Goal: Use online tool/utility: Use online tool/utility

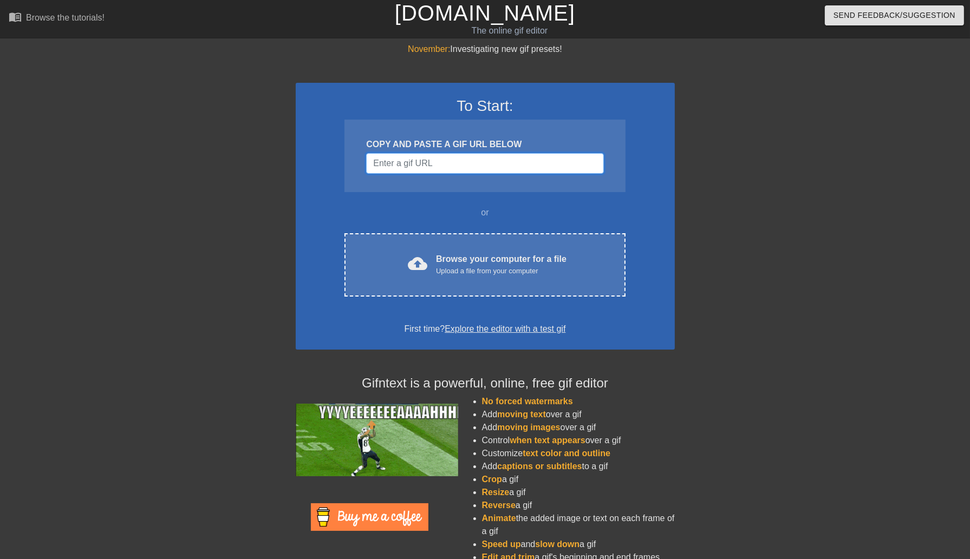
click at [507, 160] on input "Username" at bounding box center [484, 163] width 237 height 21
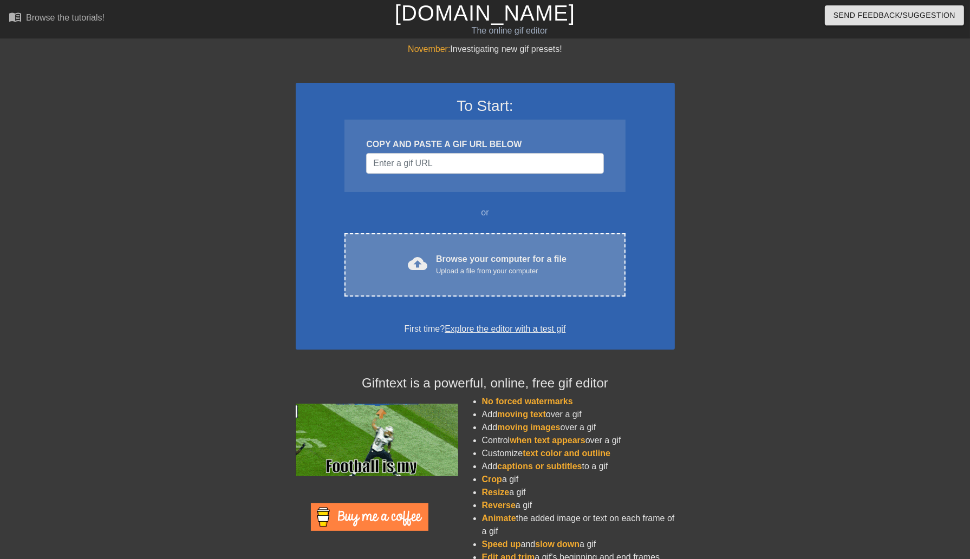
click at [485, 253] on div "Browse your computer for a file Upload a file from your computer" at bounding box center [501, 265] width 130 height 24
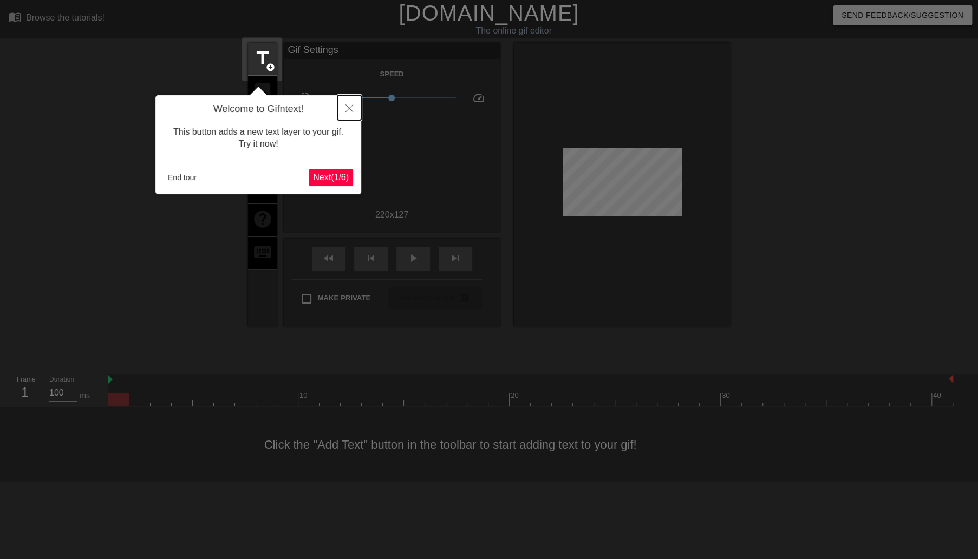
click at [352, 108] on icon "Close" at bounding box center [349, 108] width 8 height 8
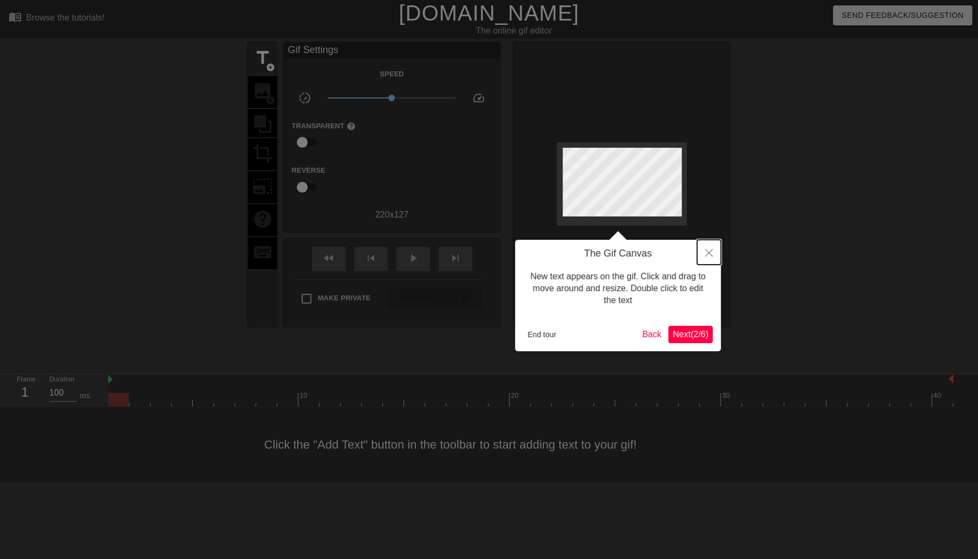
click at [710, 251] on icon "Close" at bounding box center [709, 253] width 8 height 8
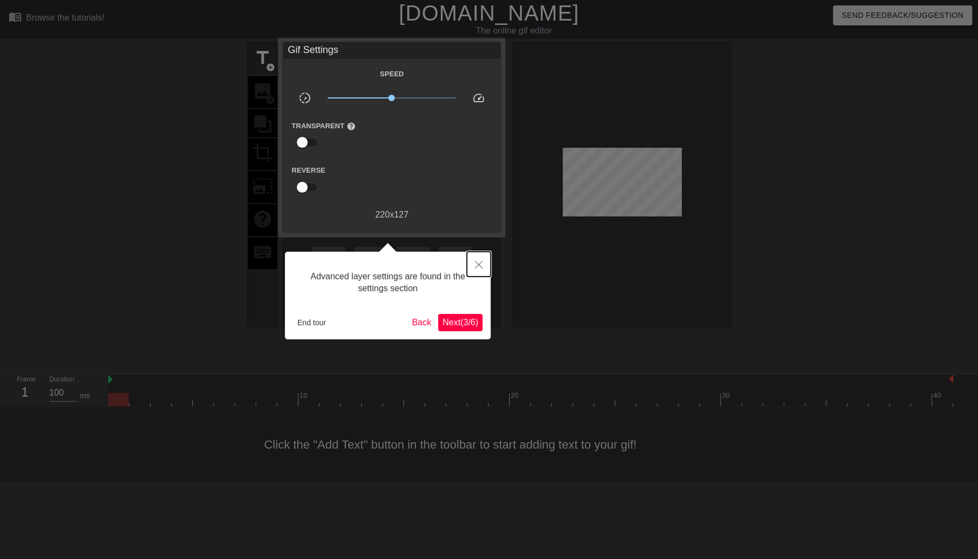
click at [482, 257] on button "Close" at bounding box center [479, 264] width 24 height 25
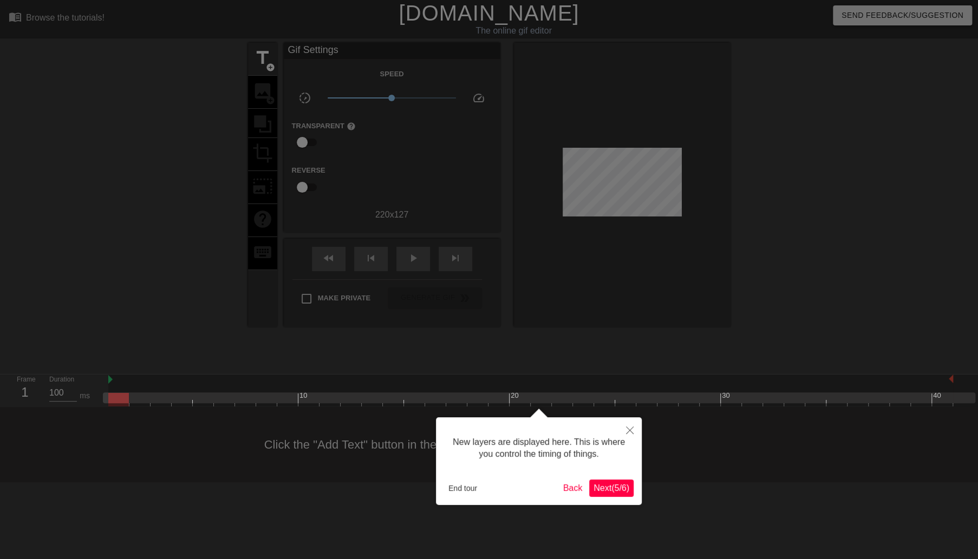
scroll to position [9, 0]
click at [632, 430] on icon "Close" at bounding box center [630, 431] width 8 height 8
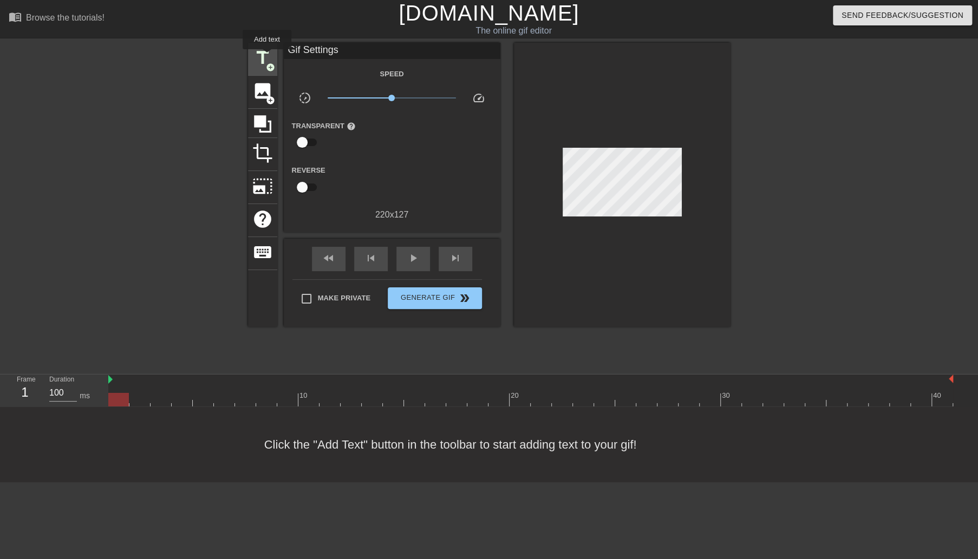
click at [263, 56] on span "title" at bounding box center [262, 58] width 21 height 21
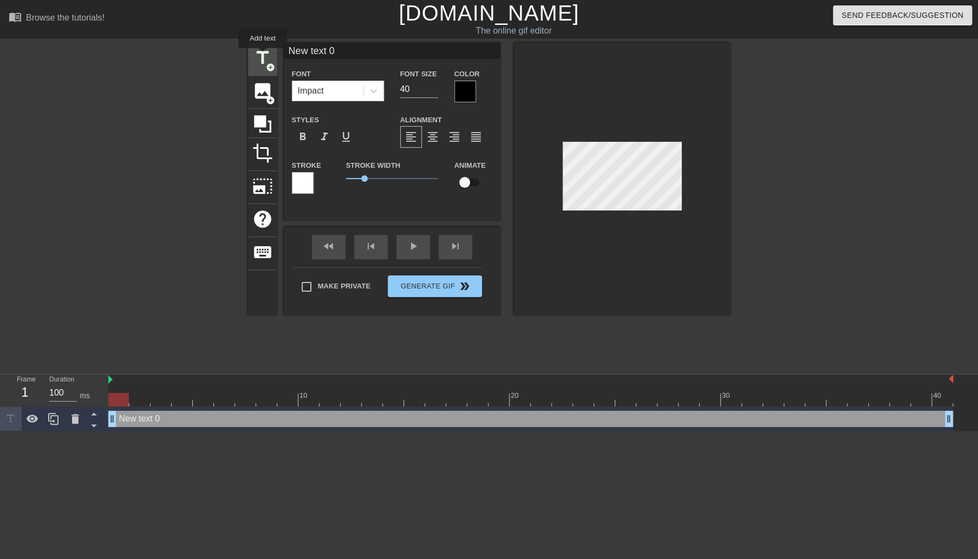
scroll to position [0, 0]
drag, startPoint x: 418, startPoint y: 89, endPoint x: 377, endPoint y: 82, distance: 41.7
click at [377, 82] on div "Font Impact Font Size 40 Color" at bounding box center [392, 84] width 217 height 35
type input "1"
type input "20"
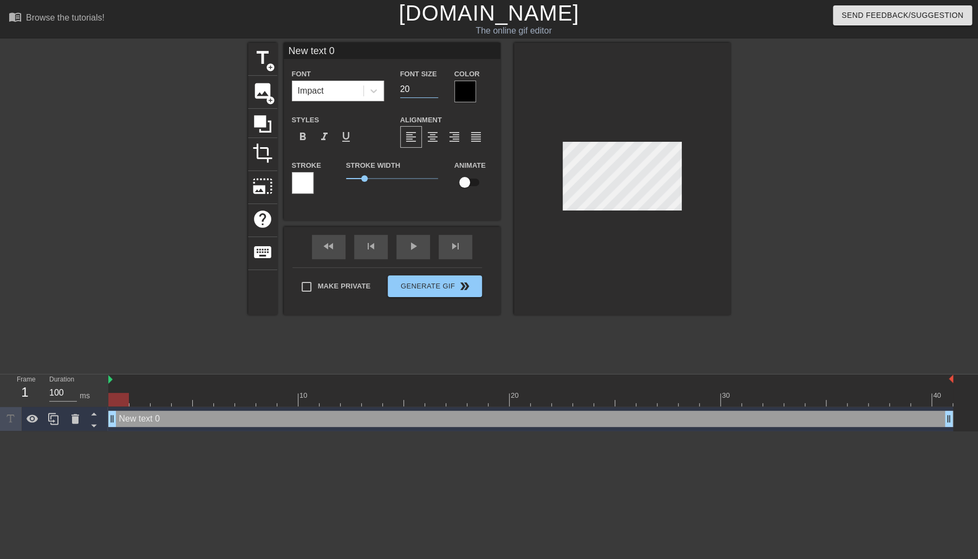
click at [466, 93] on div at bounding box center [465, 92] width 22 height 22
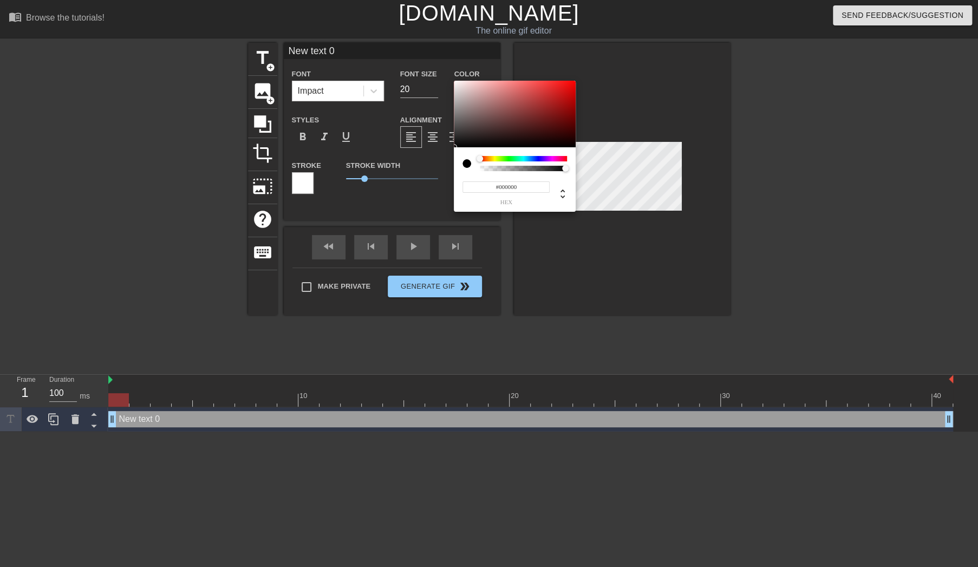
click at [487, 160] on div at bounding box center [523, 158] width 87 height 5
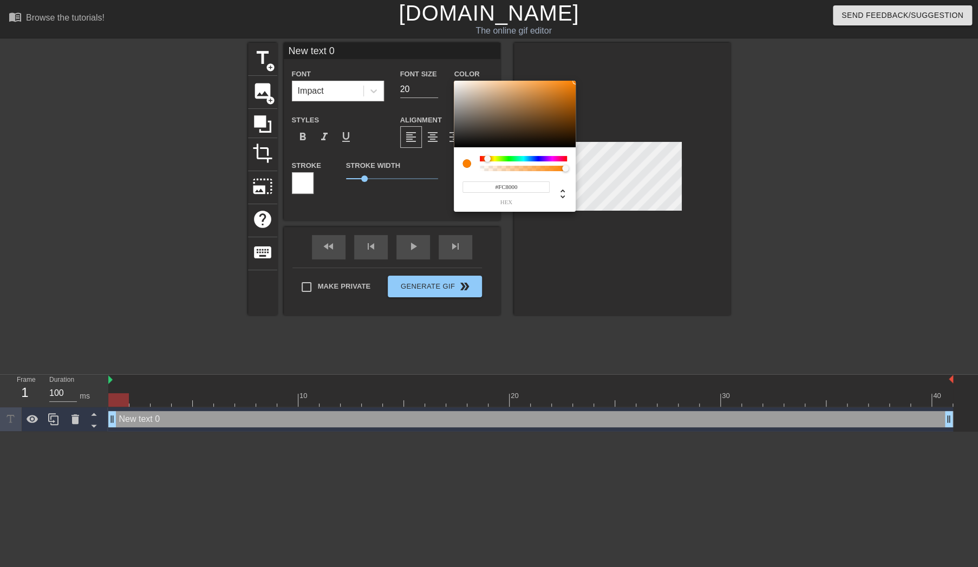
drag, startPoint x: 537, startPoint y: 113, endPoint x: 585, endPoint y: 81, distance: 57.8
click at [585, 81] on div "#FC8000 hex" at bounding box center [489, 283] width 978 height 567
drag, startPoint x: 559, startPoint y: 87, endPoint x: 575, endPoint y: 102, distance: 22.3
click at [575, 102] on div at bounding box center [515, 114] width 122 height 67
type input "#D77004"
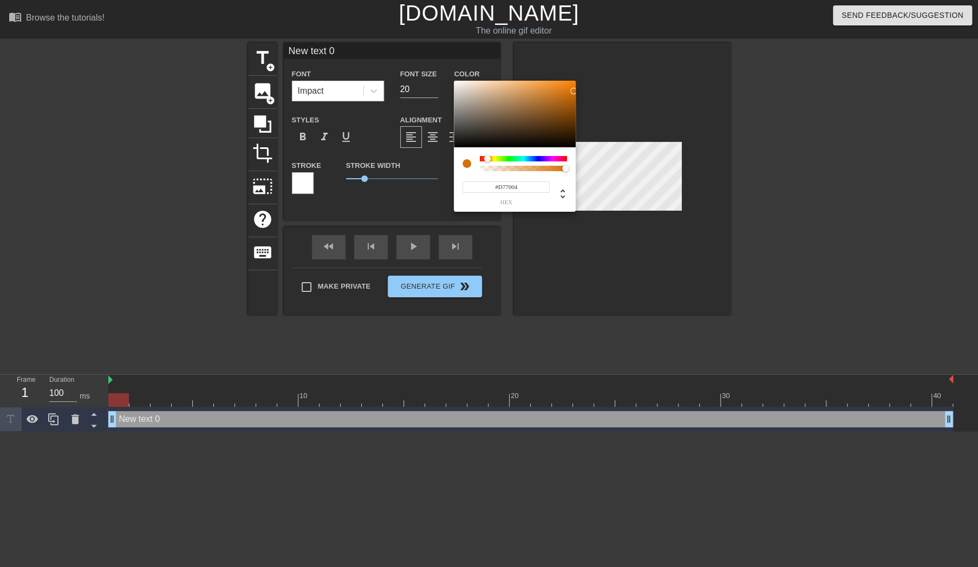
click at [573, 91] on div at bounding box center [515, 114] width 122 height 67
click at [468, 163] on div at bounding box center [466, 163] width 9 height 9
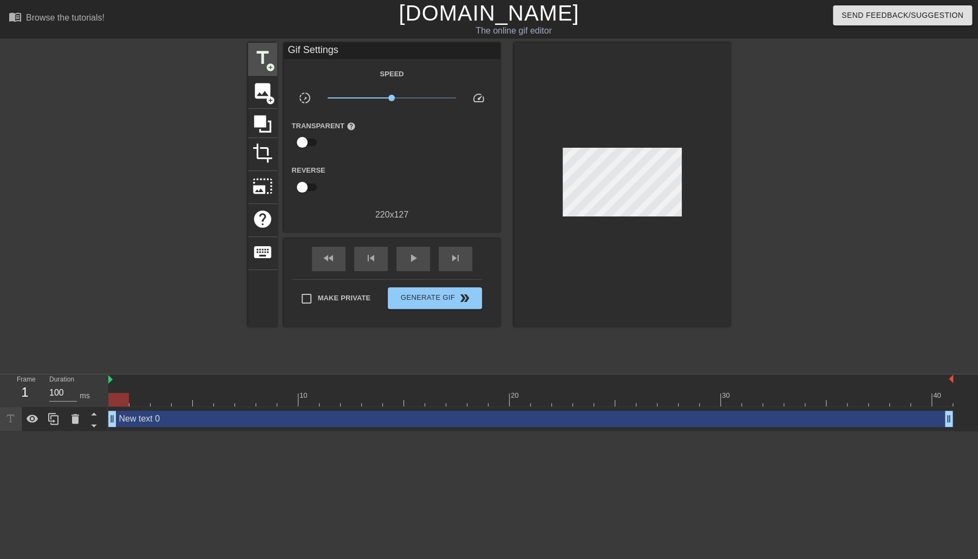
click at [277, 62] on div "title add_circle" at bounding box center [262, 59] width 29 height 33
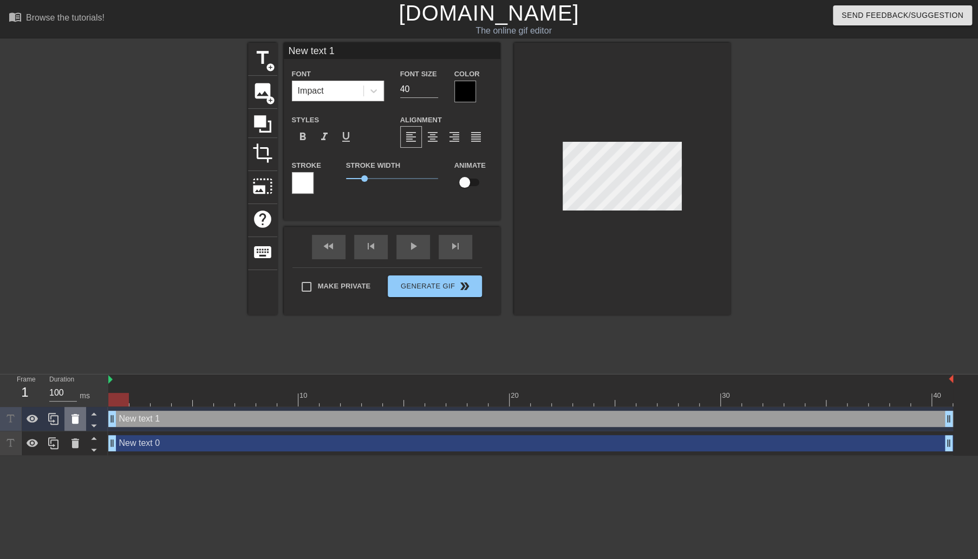
click at [77, 420] on icon at bounding box center [75, 419] width 8 height 10
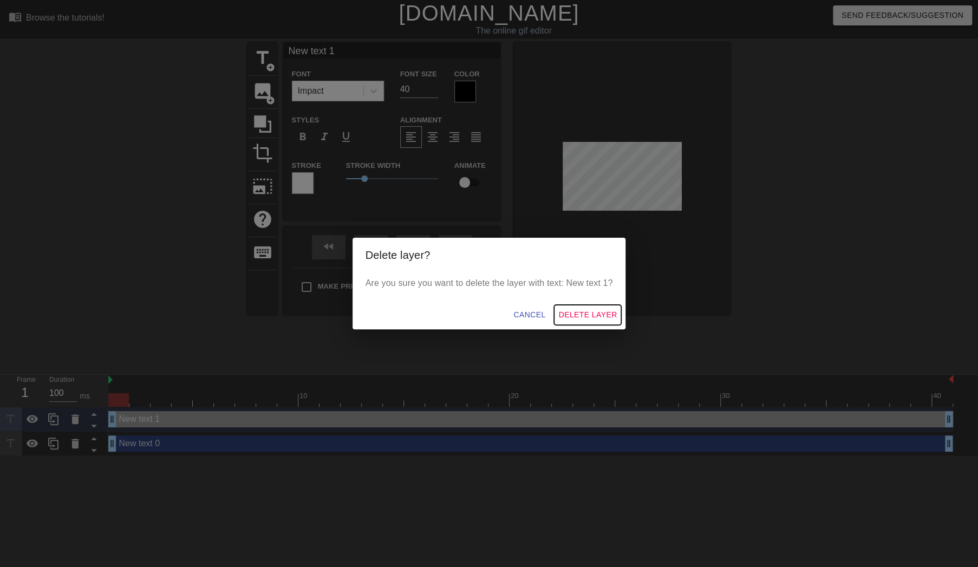
click at [583, 312] on span "Delete Layer" at bounding box center [587, 315] width 58 height 14
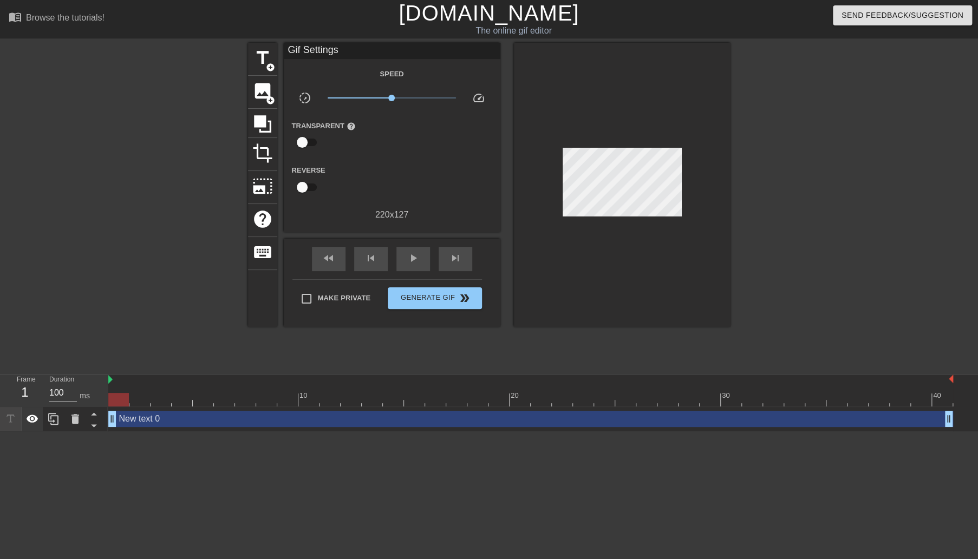
click at [33, 420] on icon at bounding box center [32, 419] width 13 height 13
click at [33, 420] on icon at bounding box center [33, 419] width 12 height 10
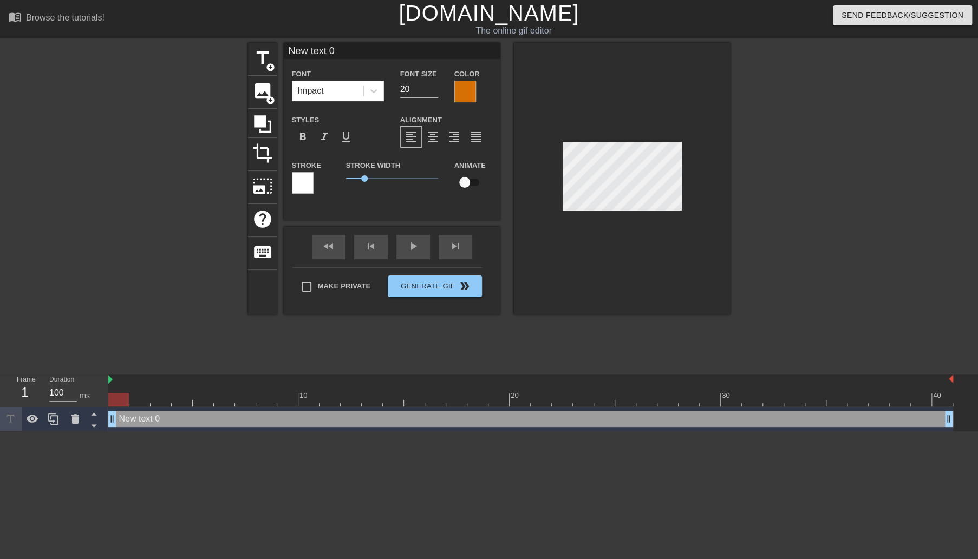
click at [306, 186] on div at bounding box center [303, 183] width 22 height 22
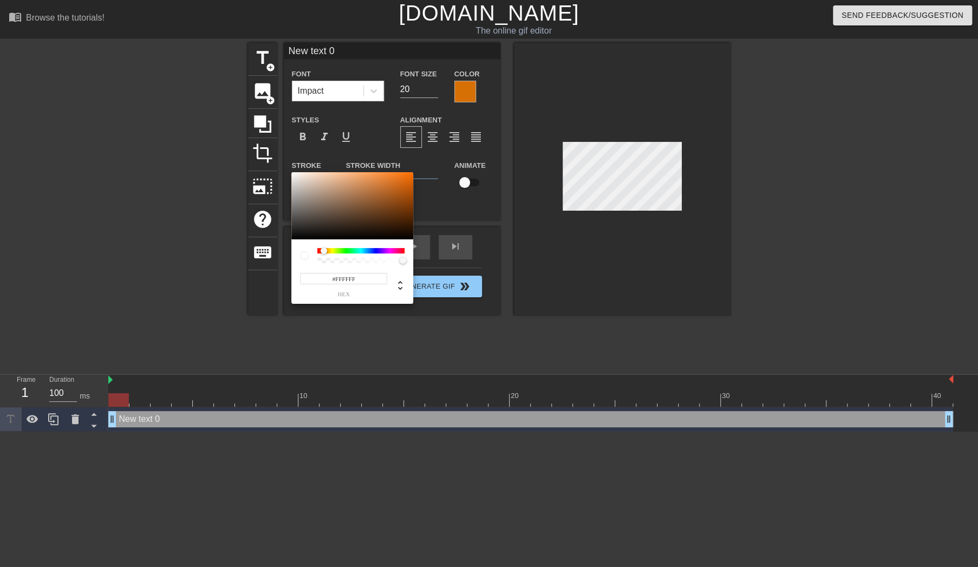
click at [324, 249] on div at bounding box center [360, 250] width 87 height 5
type input "#FF6F00"
drag, startPoint x: 402, startPoint y: 185, endPoint x: 424, endPoint y: 165, distance: 30.3
click at [424, 165] on div "#FF6F00 hex" at bounding box center [489, 283] width 978 height 567
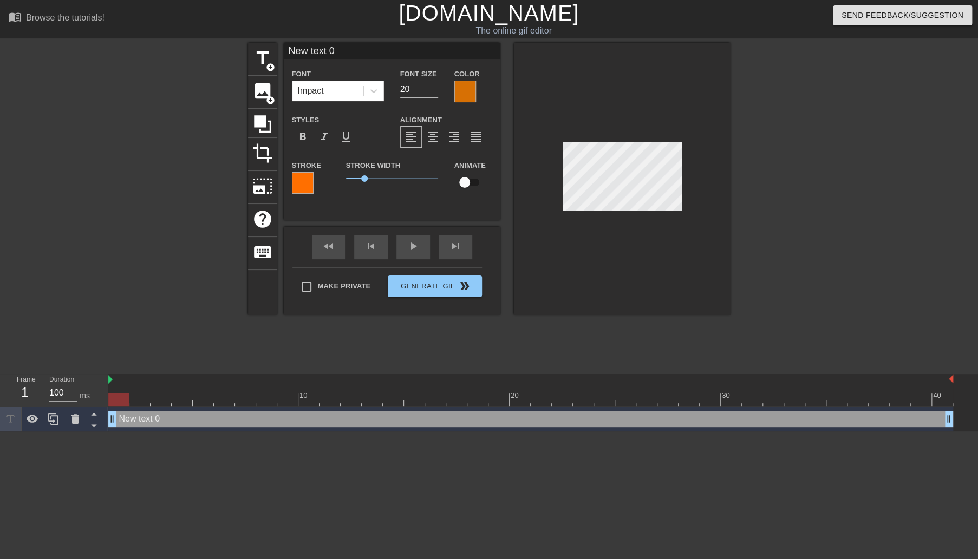
scroll to position [1, 1]
click at [130, 420] on div "New text 0 drag_handle drag_handle" at bounding box center [530, 419] width 845 height 16
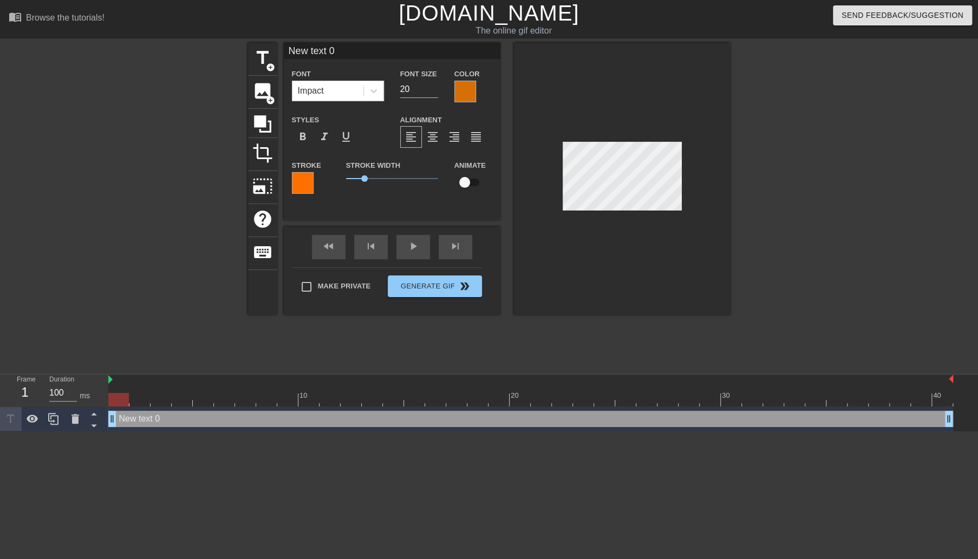
type input "New text m0"
type textarea "New text m0"
type input "New text ml0"
type textarea "New text ml0"
type input "New text m0"
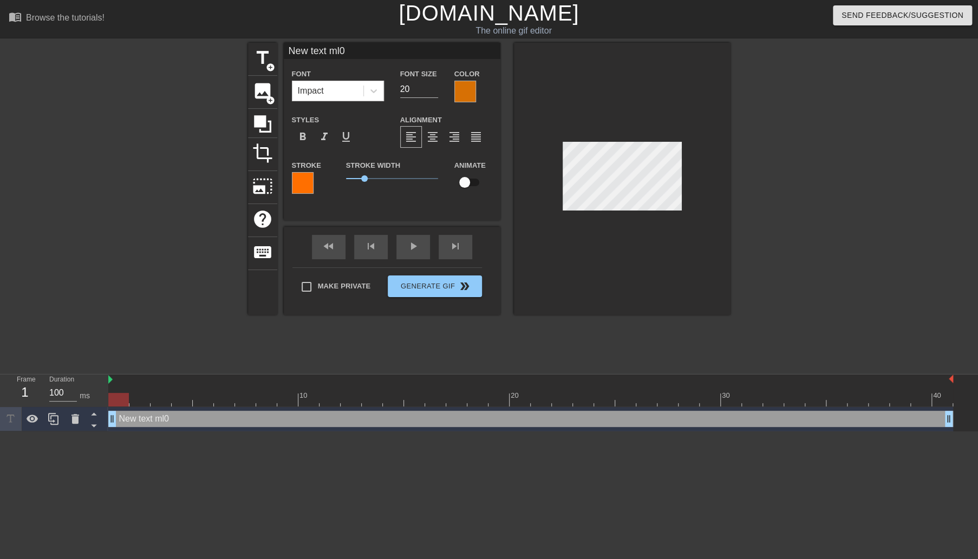
type textarea "New text m0"
type input "New text 0"
type textarea "New text 0"
type input "New text0"
type textarea "New text0"
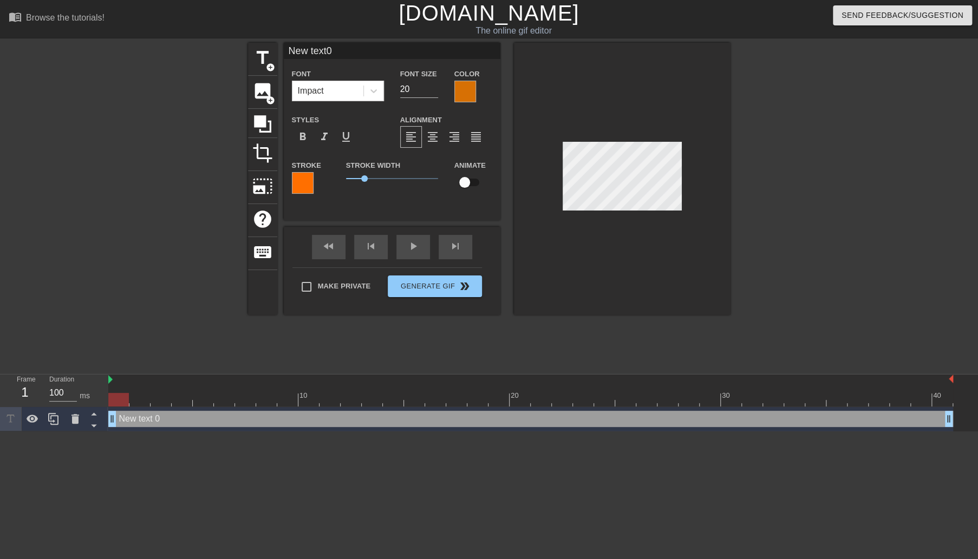
type input "New tex0"
type textarea "New tex0"
type input "New te0"
type textarea "New te0"
type input "New t0"
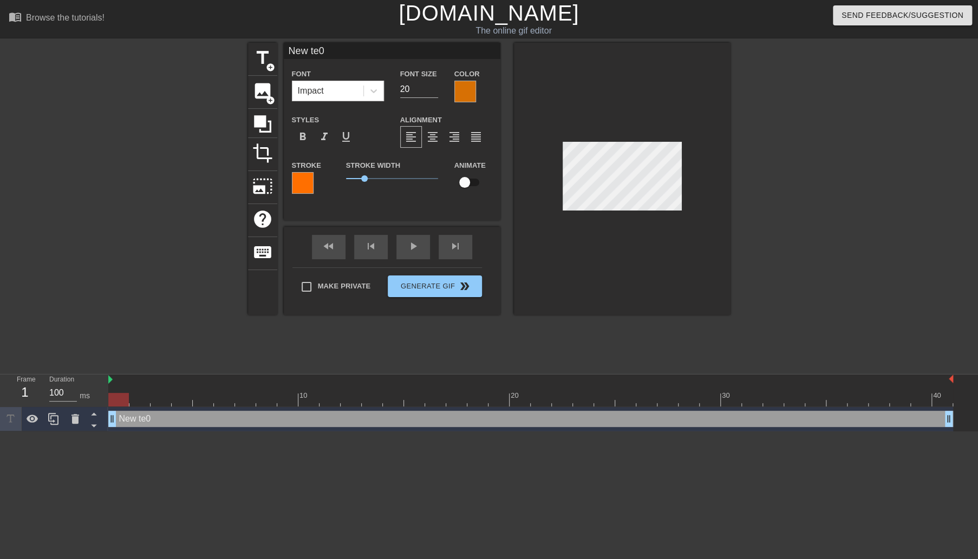
type textarea "New t0"
type input "New 0"
type textarea "New 0"
type input "New0"
type textarea "New0"
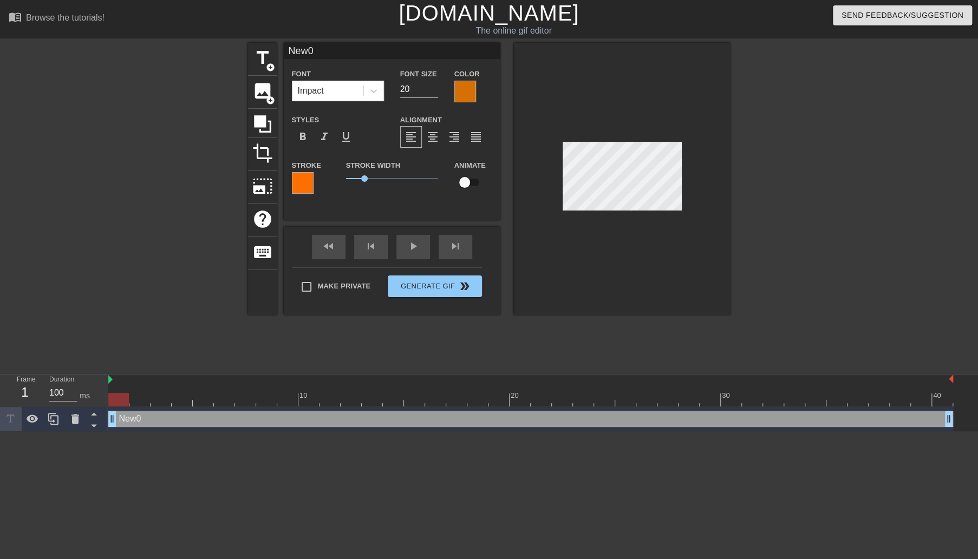
type input "Ne0"
type textarea "Ne0"
type input "N0"
type textarea "N0"
type input "0"
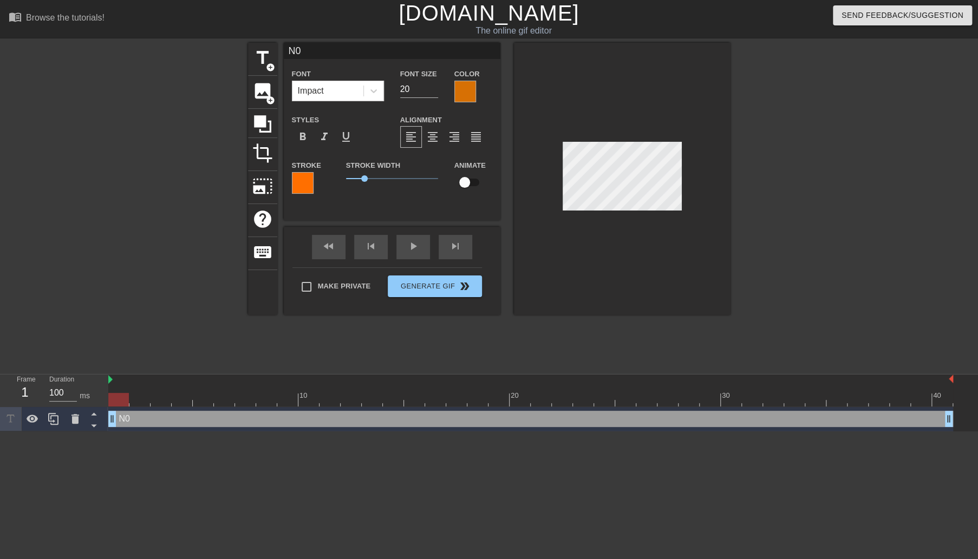
type textarea "0"
type input "G0"
type textarea "G0"
type input "GL0"
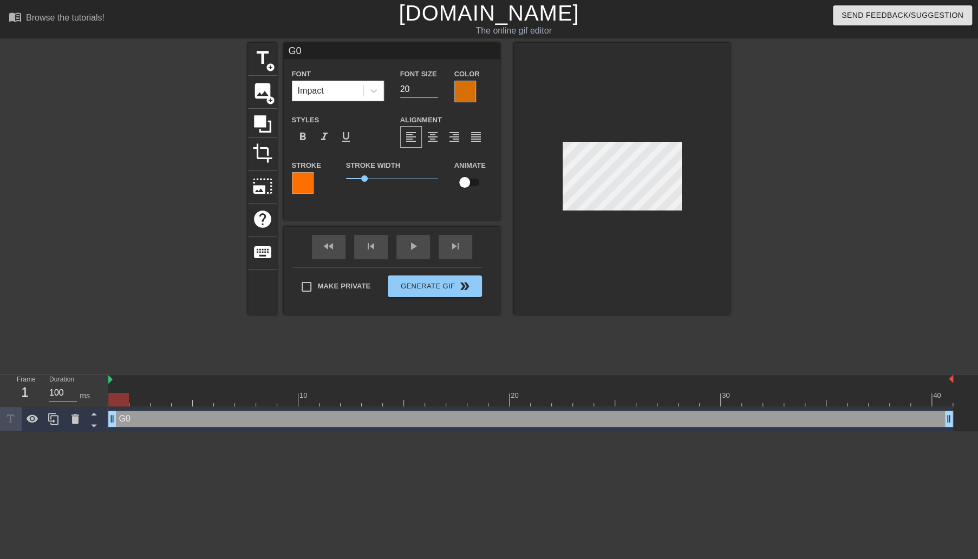
type textarea "GL0"
type input "GLI0"
type textarea "GLI0"
type input "GLIM0"
type textarea "GLIM0"
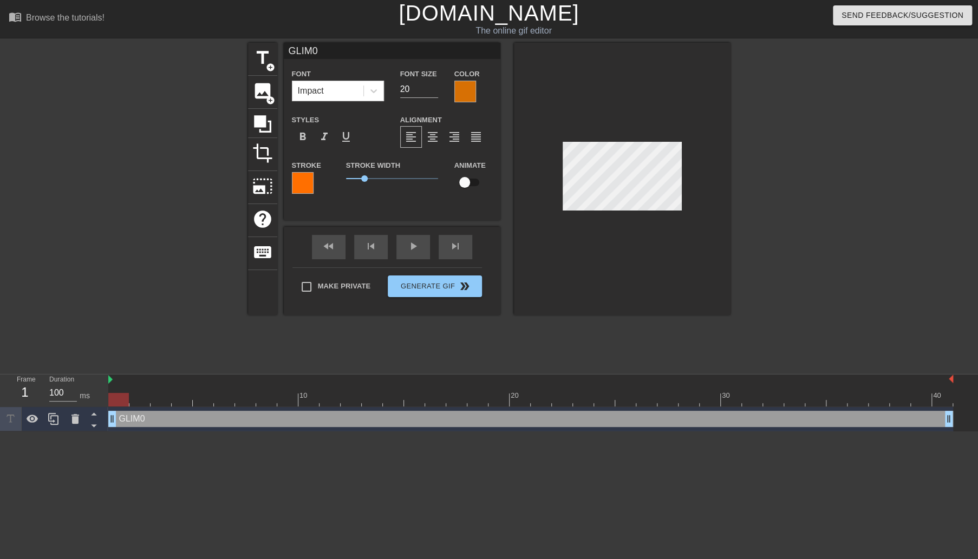
type input "GLIMP0"
type textarea "GLIMP0"
type input "GLIMPS0"
type textarea "GLIMPS0"
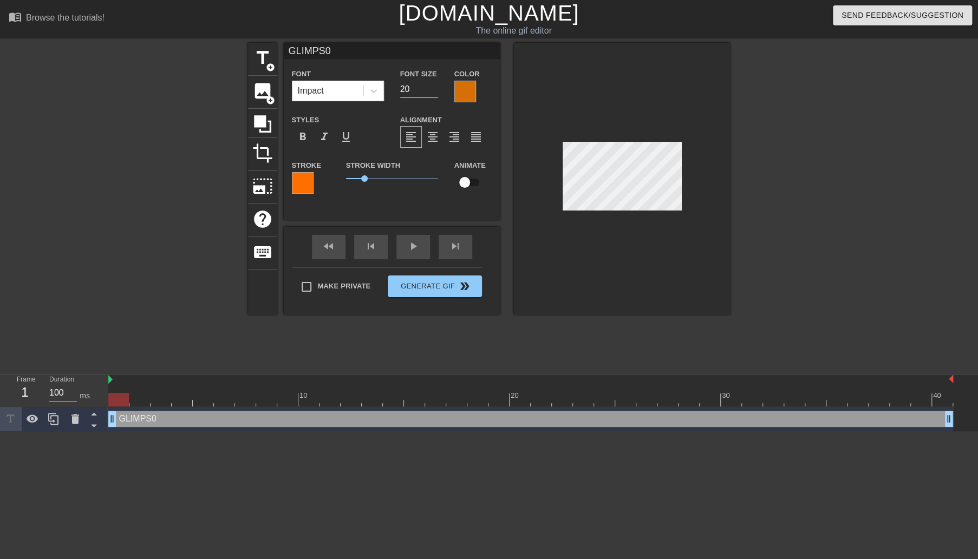
type input "GLIMP0"
type textarea "GLIMP0"
type input "GLIM0"
type textarea "GLIM0"
type input "GLIMS0"
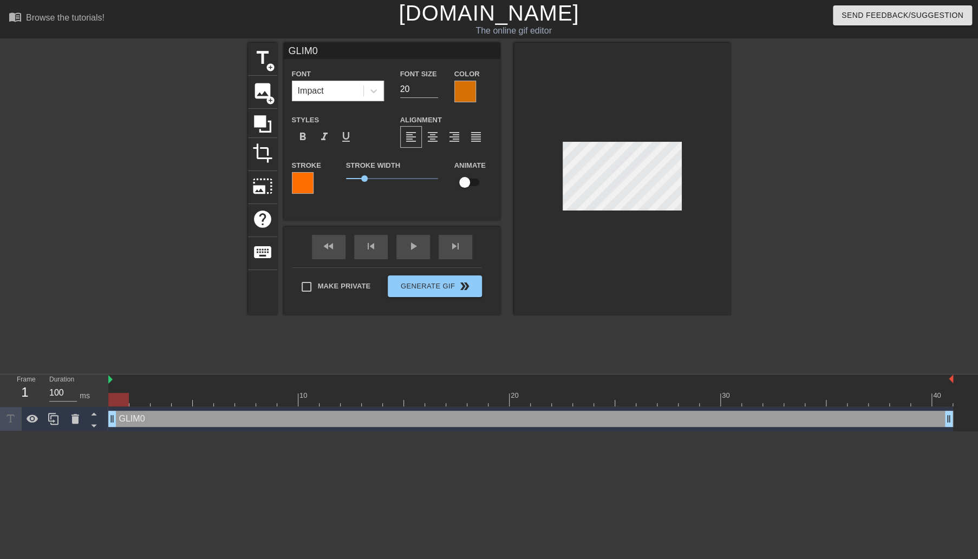
type textarea "GLIMS0"
type input "GLIM0"
type textarea "GLIM0"
type input "GLIMS0"
type textarea "GLIMS0"
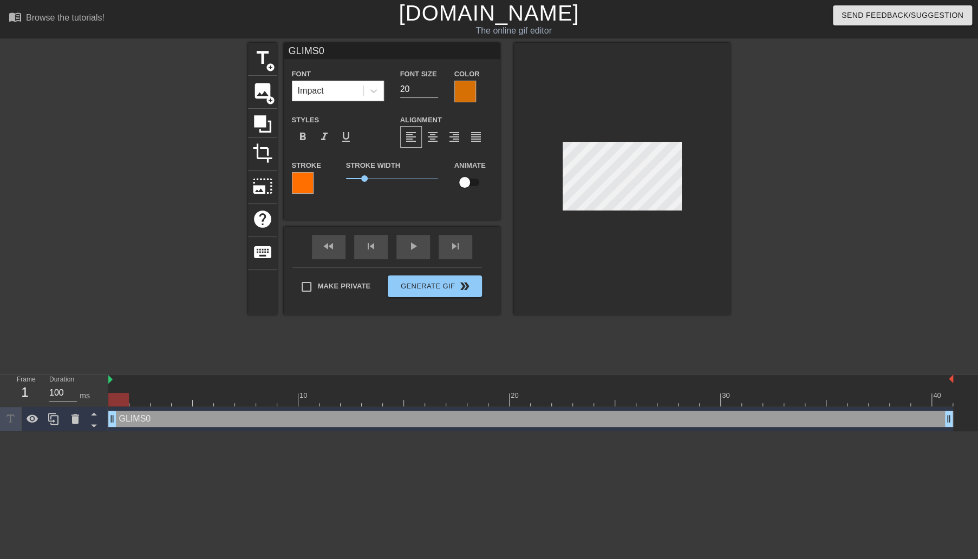
type input "GLIM0"
type textarea "GLIM0"
type input "GLI0"
type textarea "GLI0"
type input "GL0"
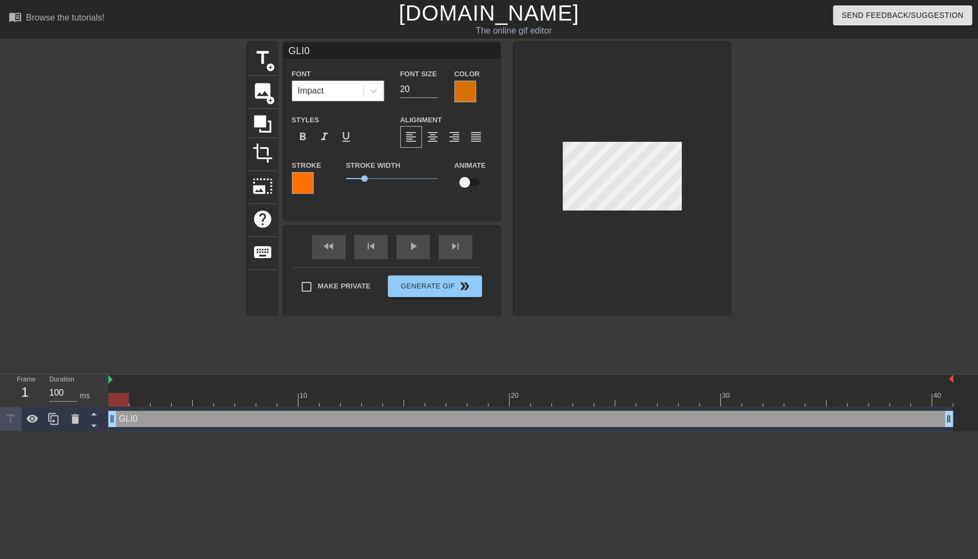
type textarea "GL0"
type input "G0"
type textarea "G0"
type input "0"
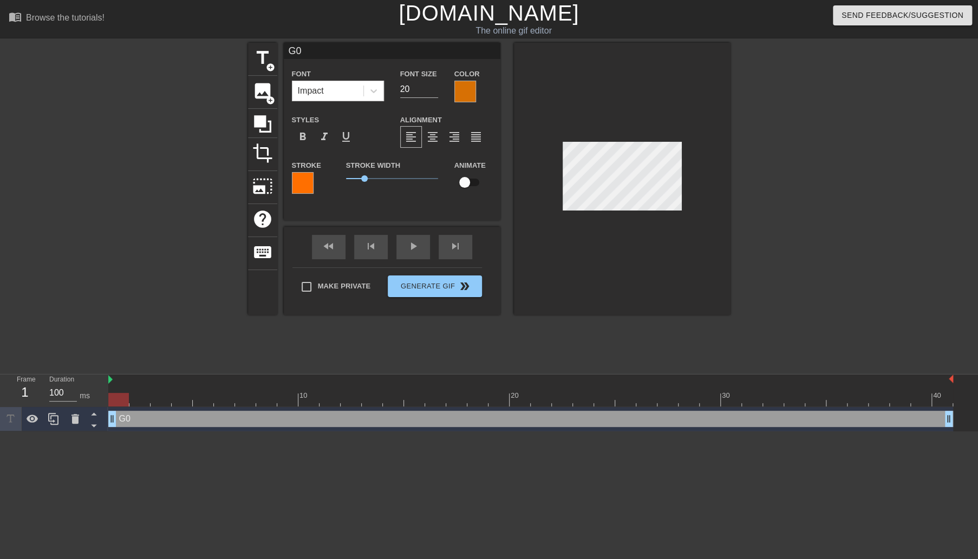
type textarea "0"
type input "G0"
type textarea "G0"
type input "GL0"
type textarea "GL0"
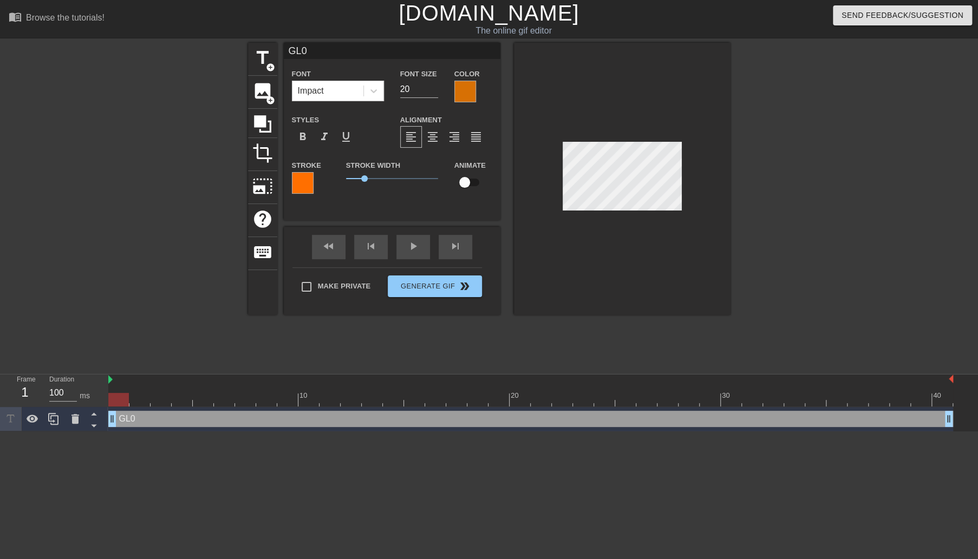
type input "GLI0"
type textarea "GLI0"
type input "GLIM0"
type textarea "GLIM0"
type input "GLIMP0"
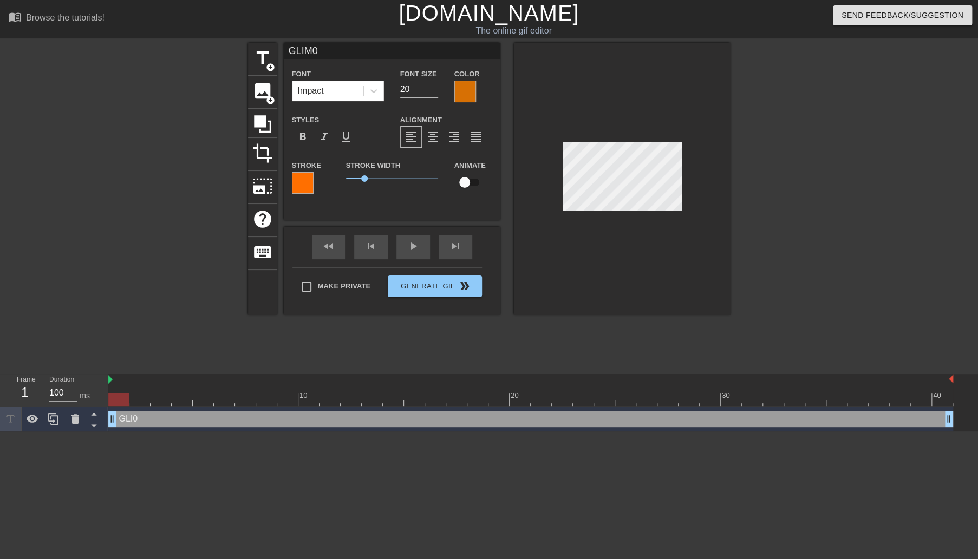
type textarea "GLIMP0"
type input "GLIMPS0"
type textarea "GLIMPS0"
type input "GLIMPS'0"
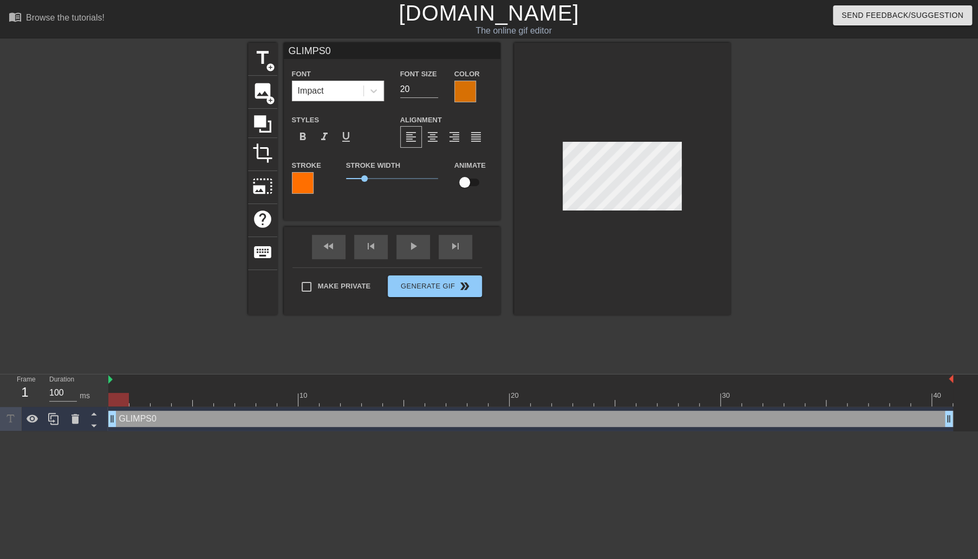
type textarea "GLIMPS'0"
type input "GLIMPS'S0"
type textarea "GLIMPS'S0"
type input "GLIMPS'SA0"
type textarea "GLIMPS'SA0"
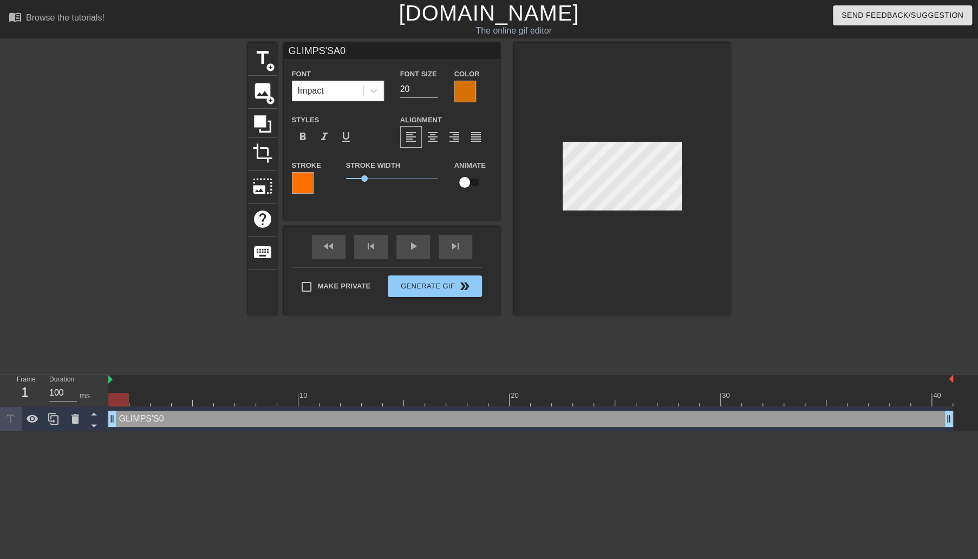
scroll to position [1, 3]
type input "GLIMPS'SA 0"
type textarea "GLIMPS'SA 0"
type input "GLIMPS'SA E0"
type textarea "GLIMPS'SA E0"
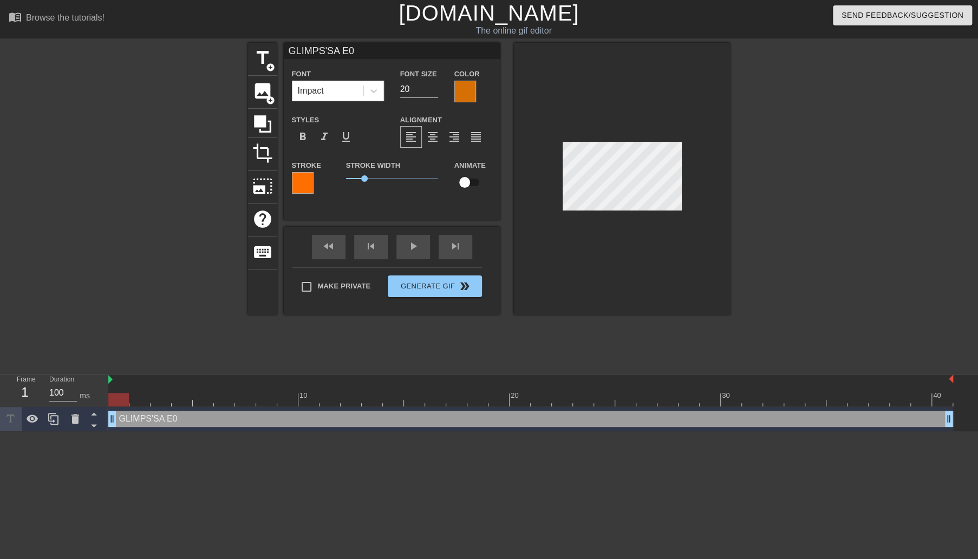
type input "GLIMPS'SA 0"
type textarea "GLIMPS'SA 0"
type input "GLIMPS'SA0"
type textarea "GLIMPS'SA0"
type input "GLIMPS'S0"
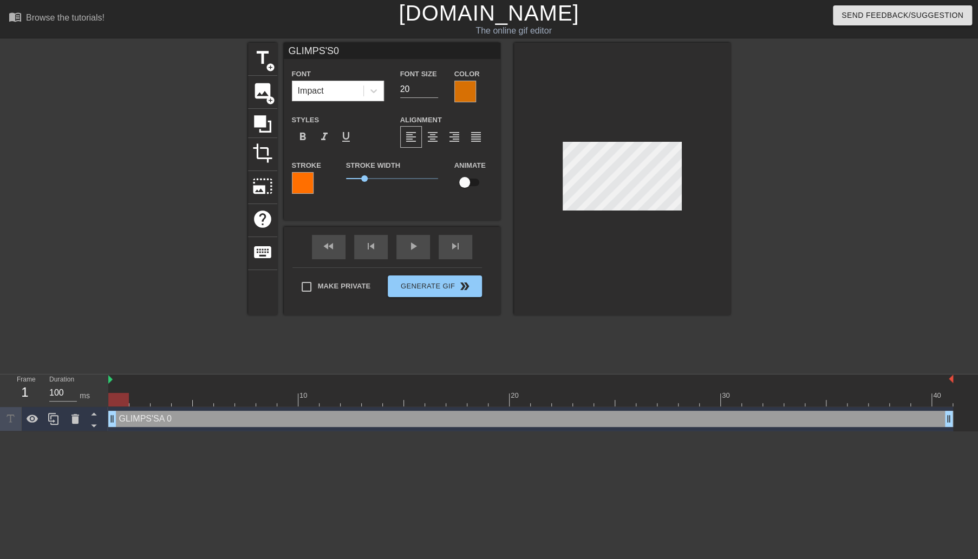
type textarea "GLIMPS'S0"
type input "GLIMPS'0"
type textarea "GLIMPS'0"
type input "GLIMPS'e0"
type textarea "GLIMPS'e0"
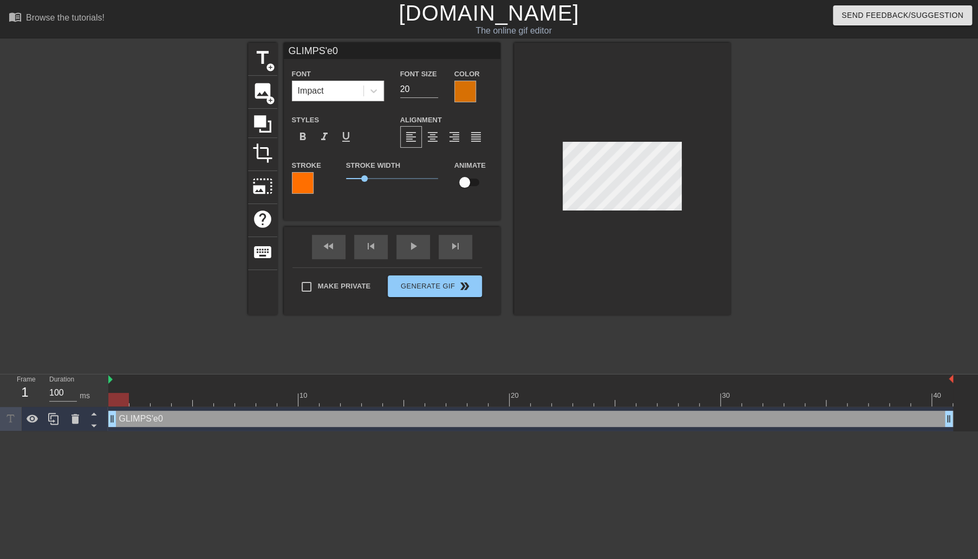
type input "GLIMPS'0"
type textarea "GLIMPS'0"
type input "GLIMPS'E0"
type textarea "GLIMPS'E0"
type input "GLIMPS'EV0"
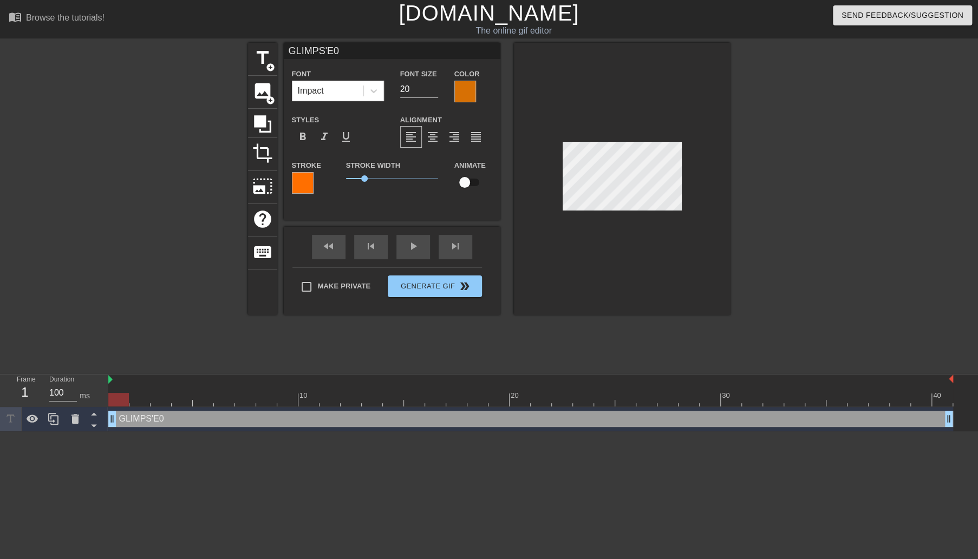
type textarea "GLIMPS'EV0"
type input "GLIMPS'EVE0"
type textarea "GLIMPS'EVE0"
type input "GLIMPS'EVER0"
type textarea "GLIMPS'EVER0"
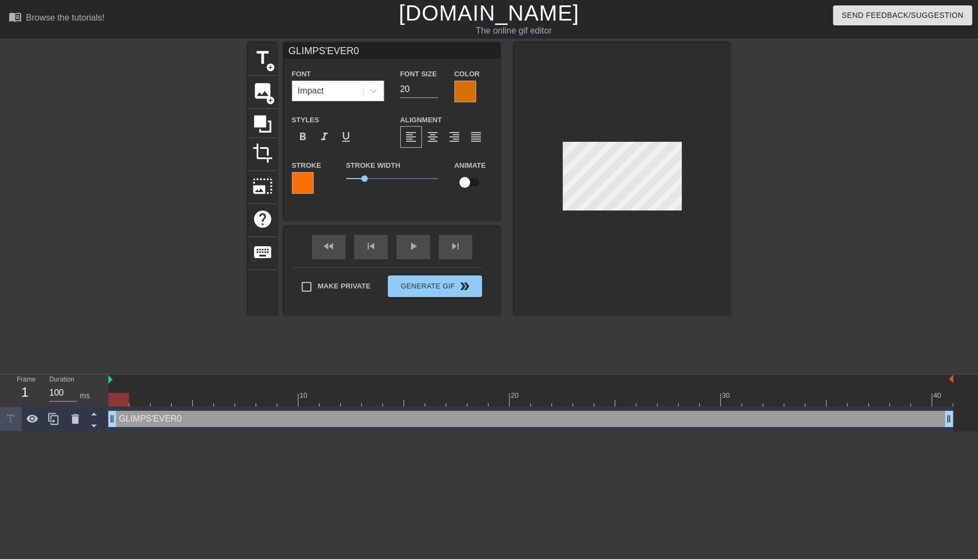
type input "GLIMPS'EVERY0"
type textarea "GLIMPS'EVERY0"
type input "GLIMPS'EVERYW0"
type textarea "GLIMPS'EVERYWH0"
type input "GLIMPS'EVERYWHE0"
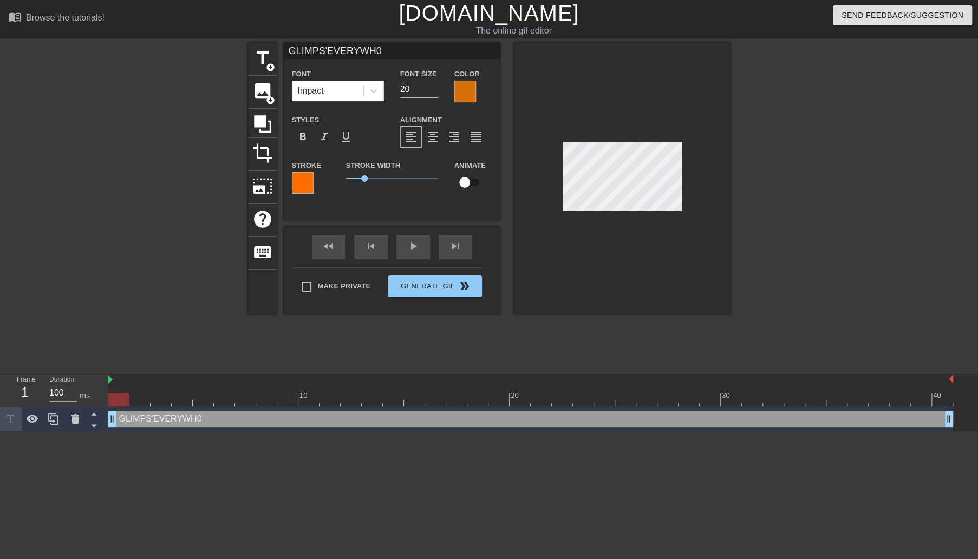
type textarea "GLIMPS'EVERYWHE0"
type input "GLIMPS'EVERYWHER0"
type textarea "GLIMPS'EVERYWHER0"
type input "GLIMPS'EVERYWHERE0"
type textarea "GLIMPS'EVERYWHERE0"
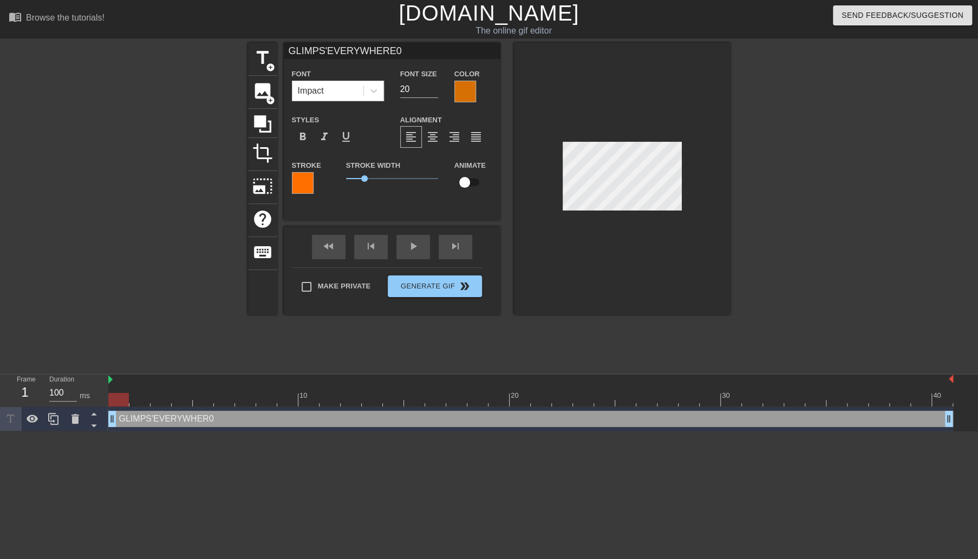
scroll to position [1, 6]
type input "GLIMPS'EVERYWHERE 0"
type textarea "GLIMPS'EVERYWHERE 0"
type input "GLIMPS'EVERYWHERE !0"
type textarea "GLIMPS'EVERYWHERE !0"
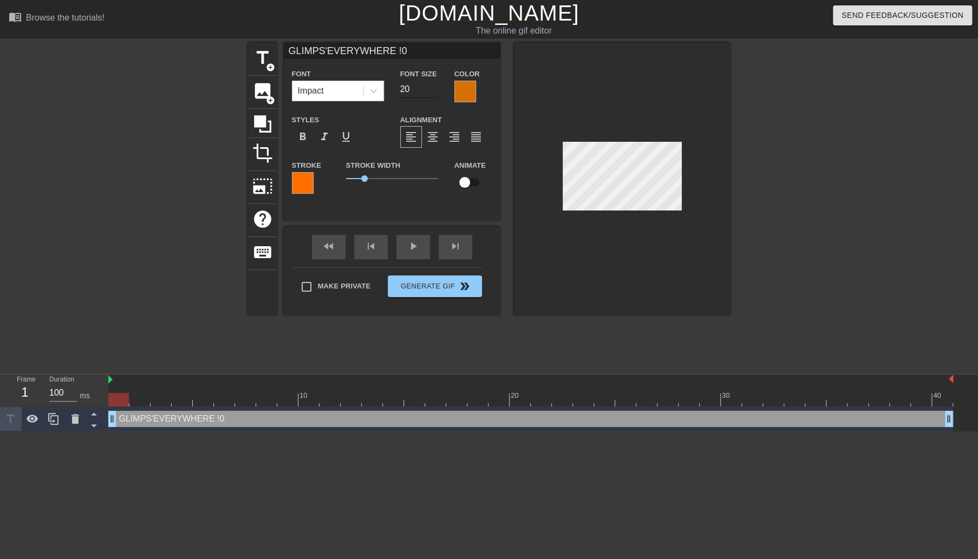
click at [407, 90] on input "20" at bounding box center [419, 89] width 38 height 17
click at [432, 92] on input "19" at bounding box center [419, 89] width 38 height 17
click at [432, 92] on input "18" at bounding box center [419, 89] width 38 height 17
type input "17"
click at [432, 92] on input "17" at bounding box center [419, 89] width 38 height 17
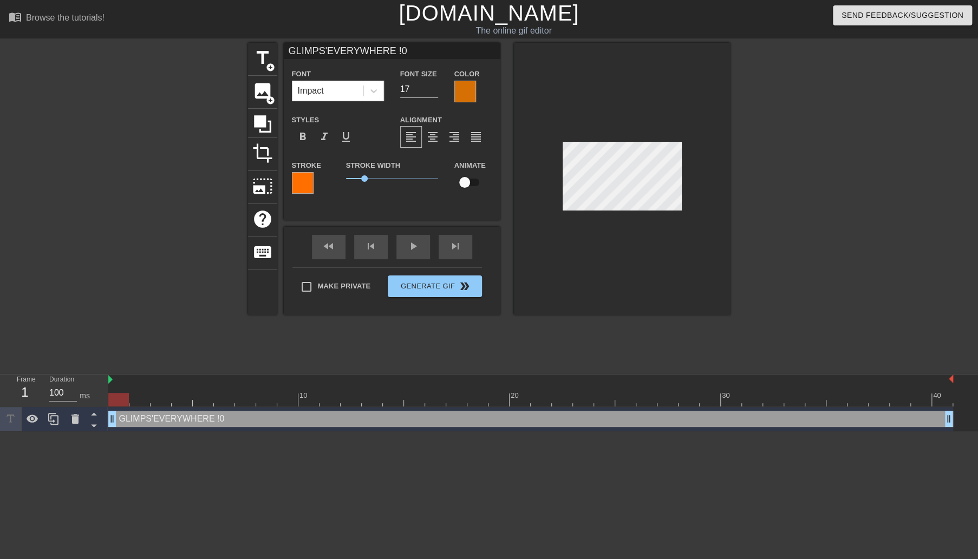
click at [463, 87] on div at bounding box center [465, 92] width 22 height 22
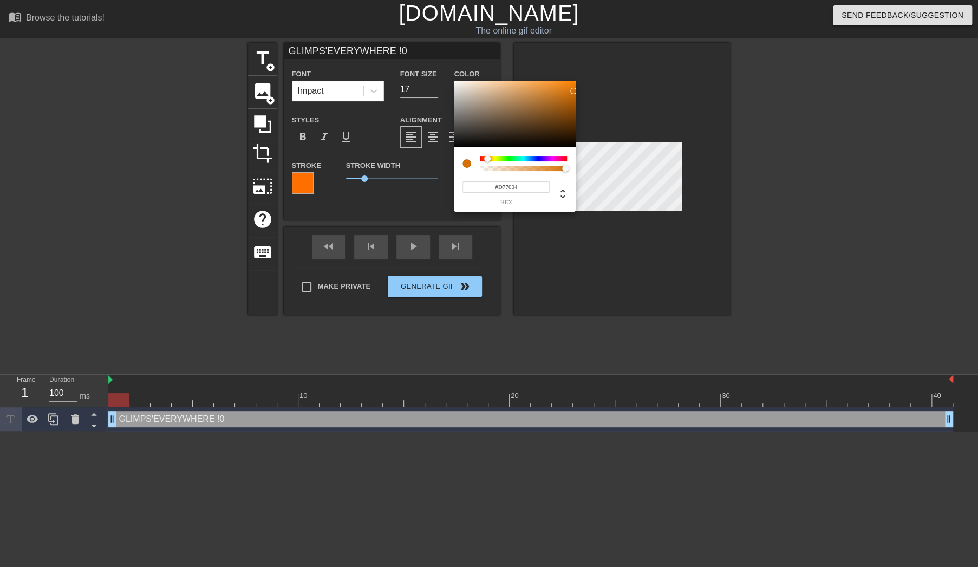
type input "215"
type input "0"
drag, startPoint x: 492, startPoint y: 169, endPoint x: 469, endPoint y: 167, distance: 23.3
click at [469, 167] on div at bounding box center [514, 163] width 104 height 15
type input "122"
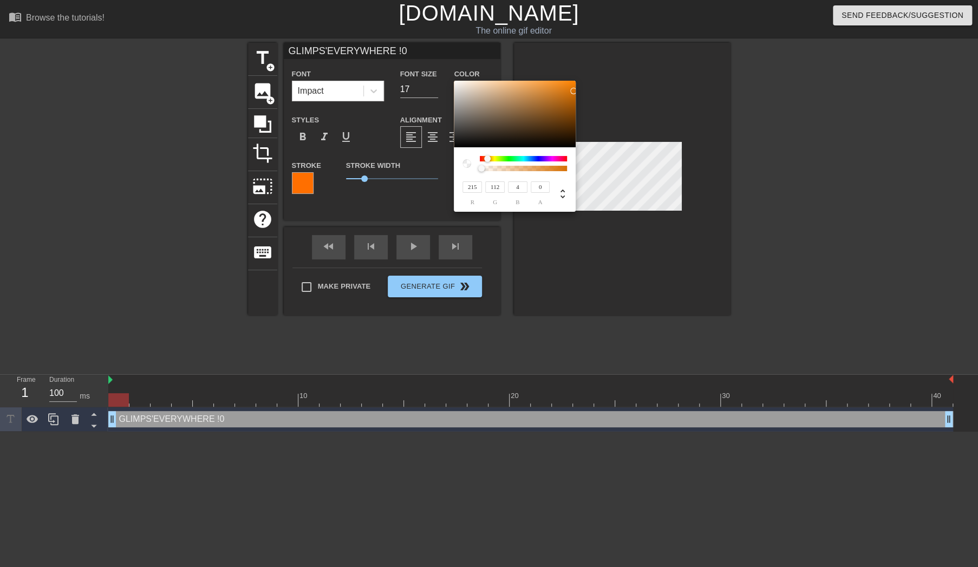
type input "215"
type input "190"
type input "208"
type input "215"
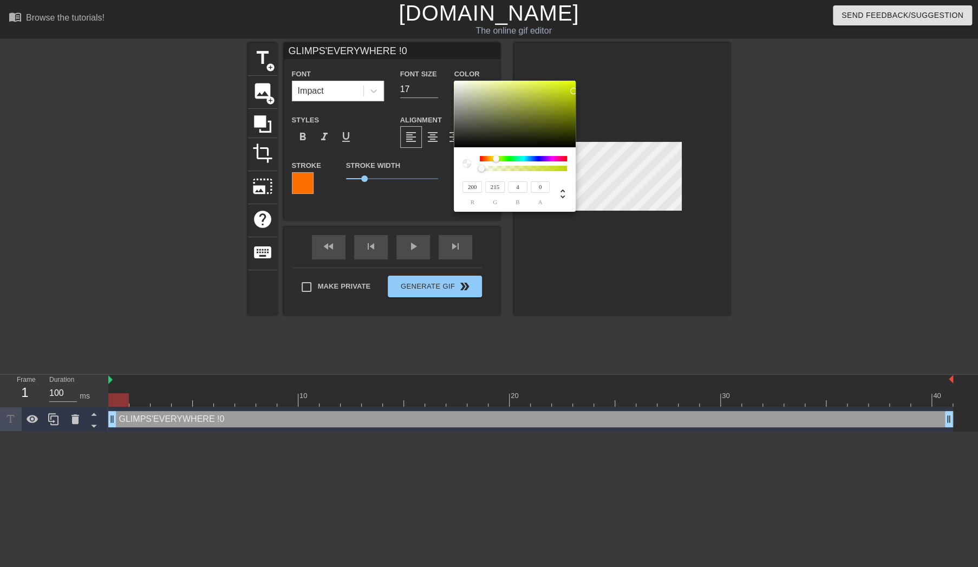
type input "215"
type input "4"
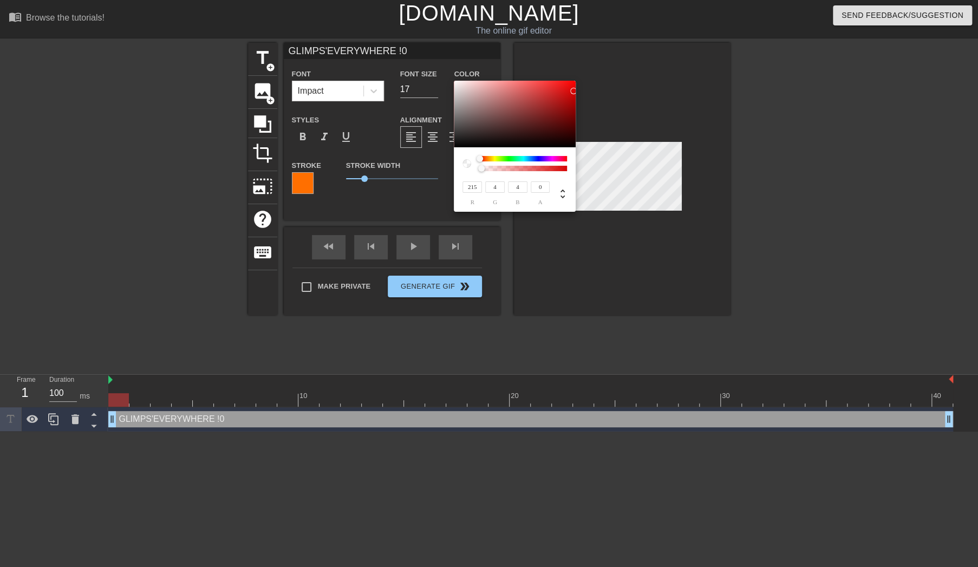
click at [469, 158] on div at bounding box center [470, 163] width 17 height 15
type input "188"
type input "157"
type input "199"
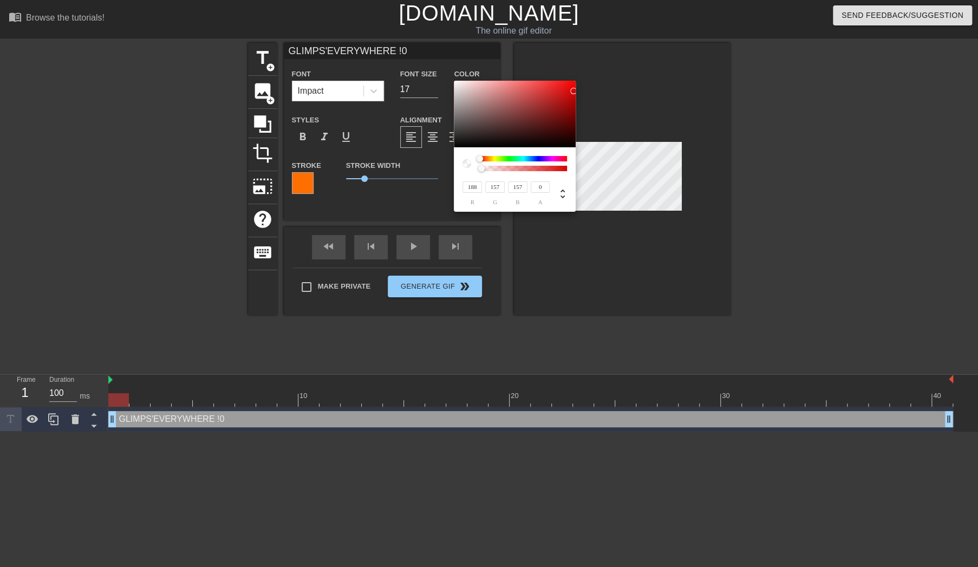
type input "171"
type input "250"
type input "242"
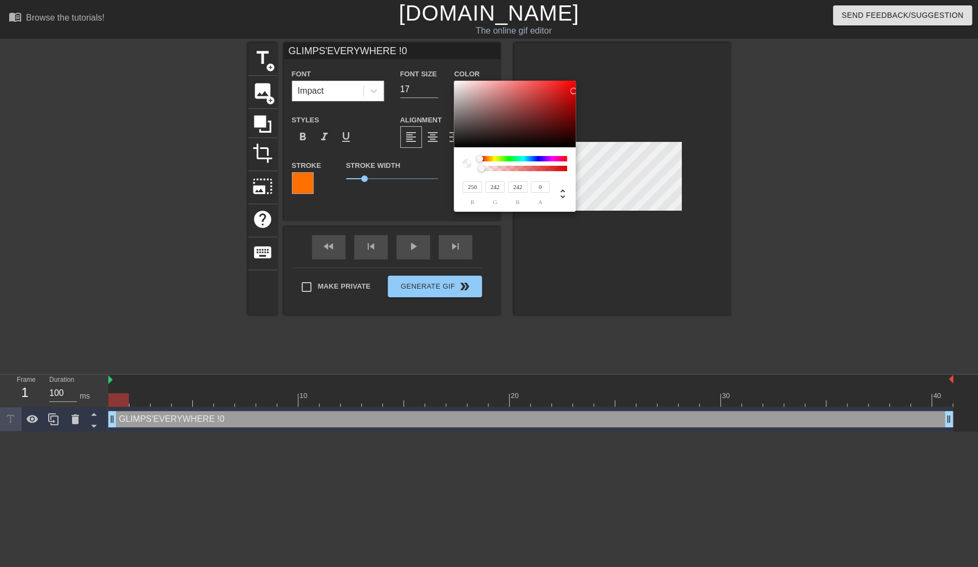
type input "255"
drag, startPoint x: 458, startPoint y: 82, endPoint x: 423, endPoint y: 68, distance: 37.2
click at [423, 68] on div "255 r 255 g 255 b 0 a" at bounding box center [489, 283] width 978 height 567
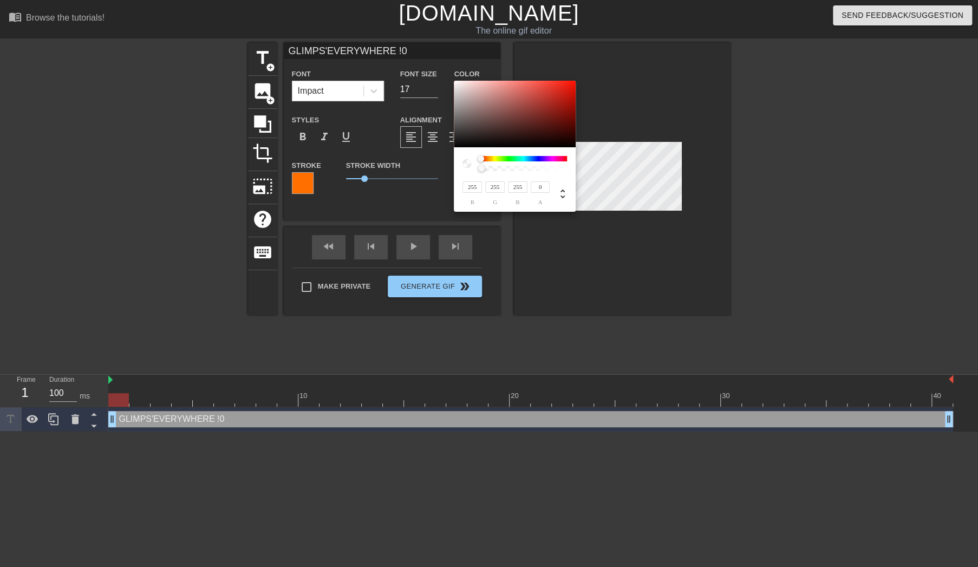
type input "250"
type input "73"
type input "61"
click at [455, 82] on div at bounding box center [515, 114] width 122 height 67
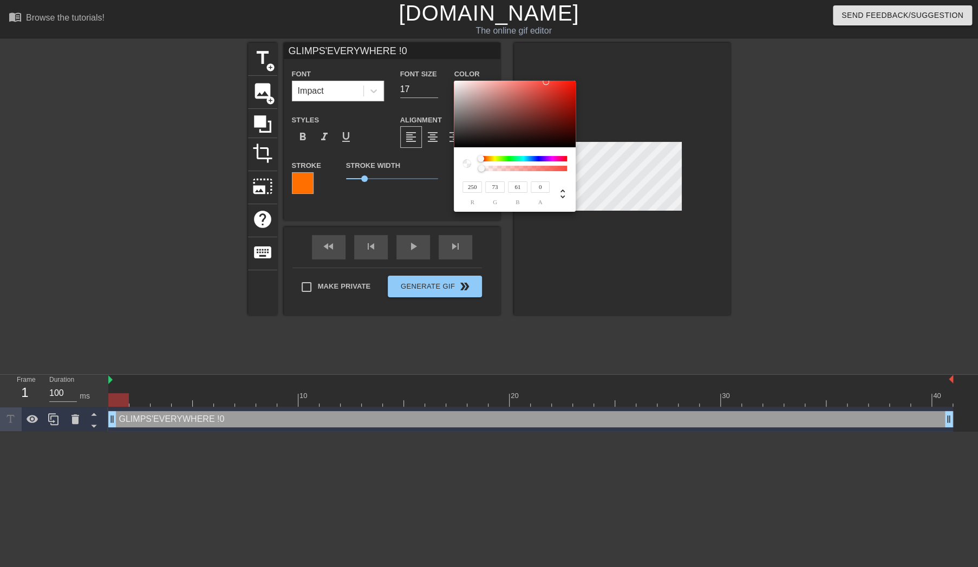
click at [455, 82] on div at bounding box center [515, 114] width 122 height 67
type input "252"
type input "71"
type input "59"
type input "246"
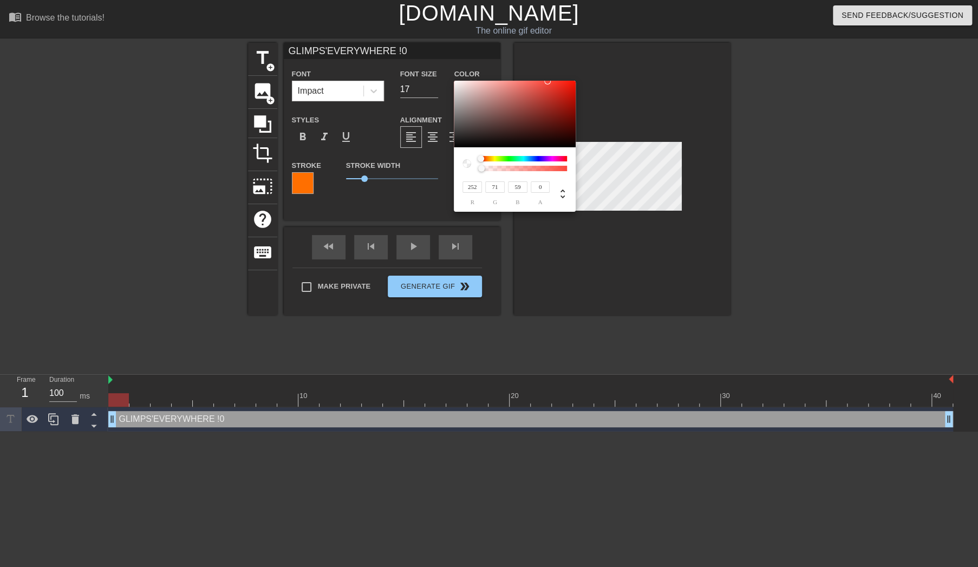
type input "74"
type input "63"
type input "255"
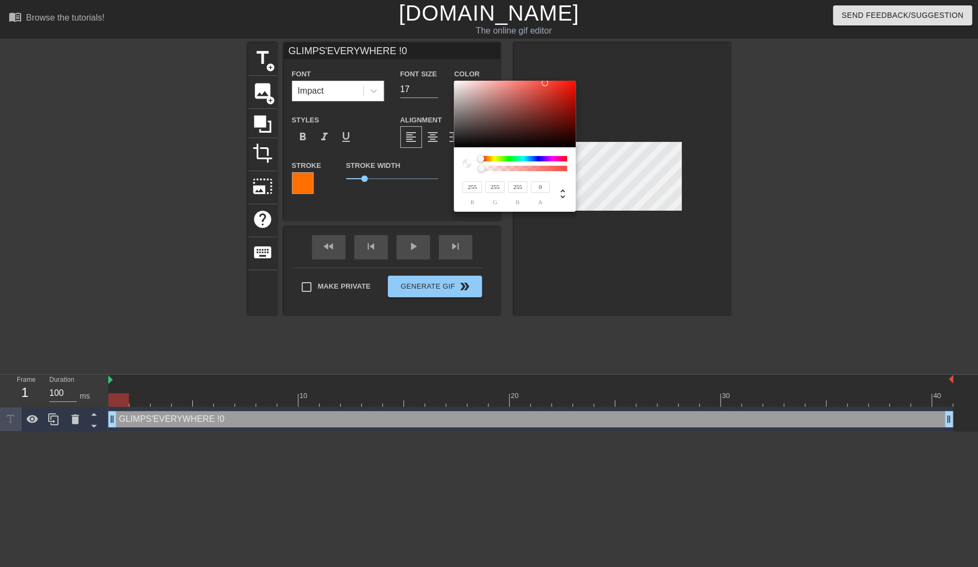
type input "230"
type input "219"
type input "203"
type input "182"
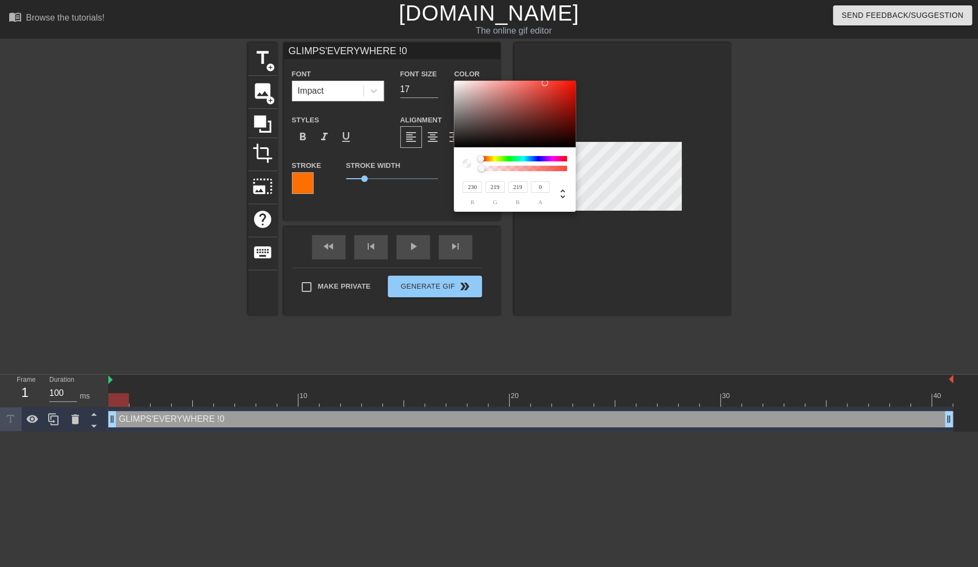
type input "182"
type input "201"
type input "178"
type input "179"
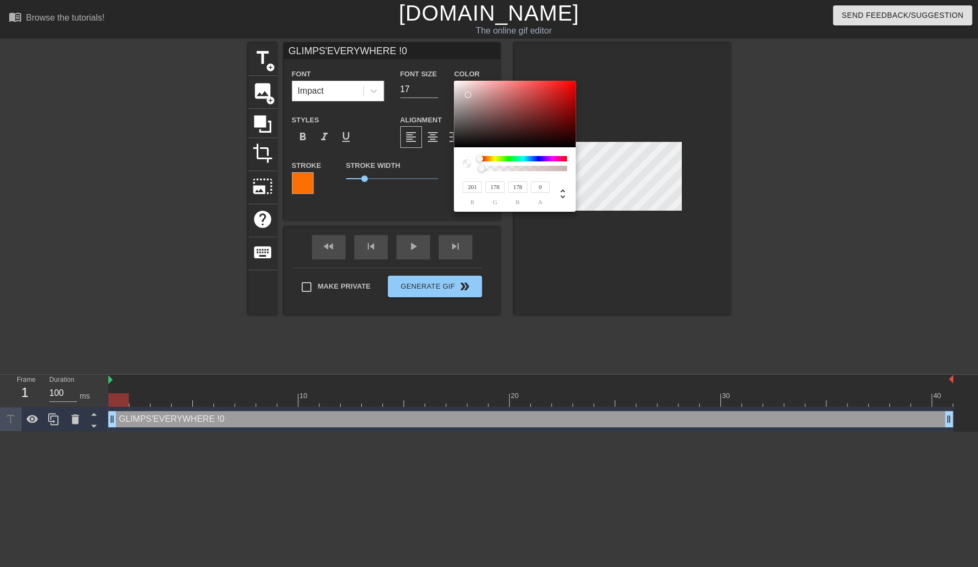
type input "179"
type input "217"
type input "195"
type input "226"
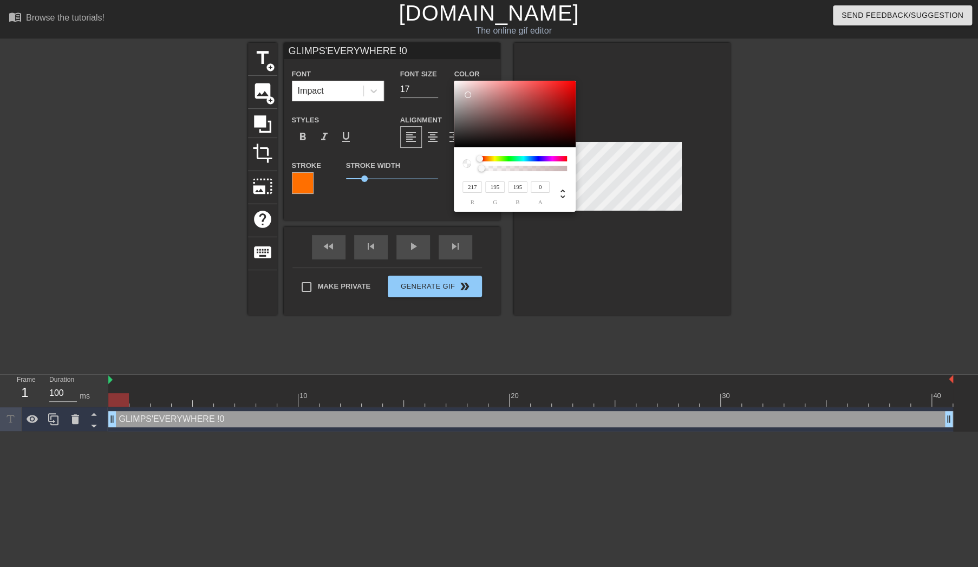
type input "204"
type input "230"
type input "209"
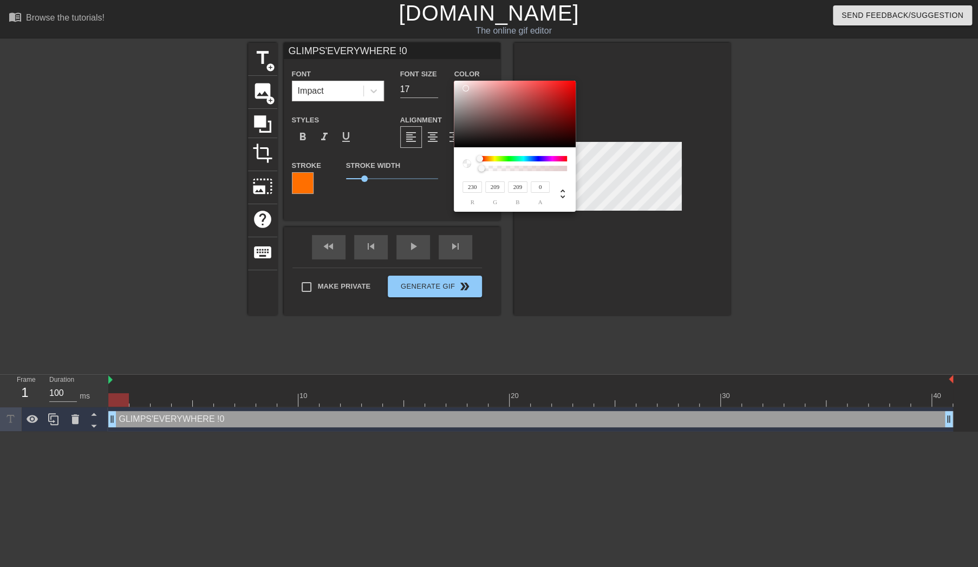
type input "234"
type input "213"
type input "242"
type input "226"
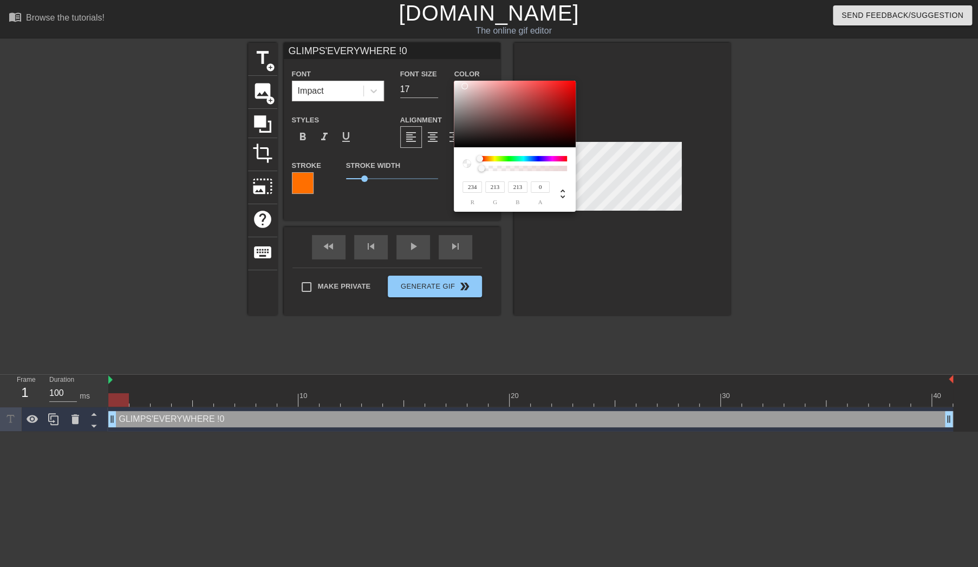
type input "226"
type input "246"
type input "233"
type input "255"
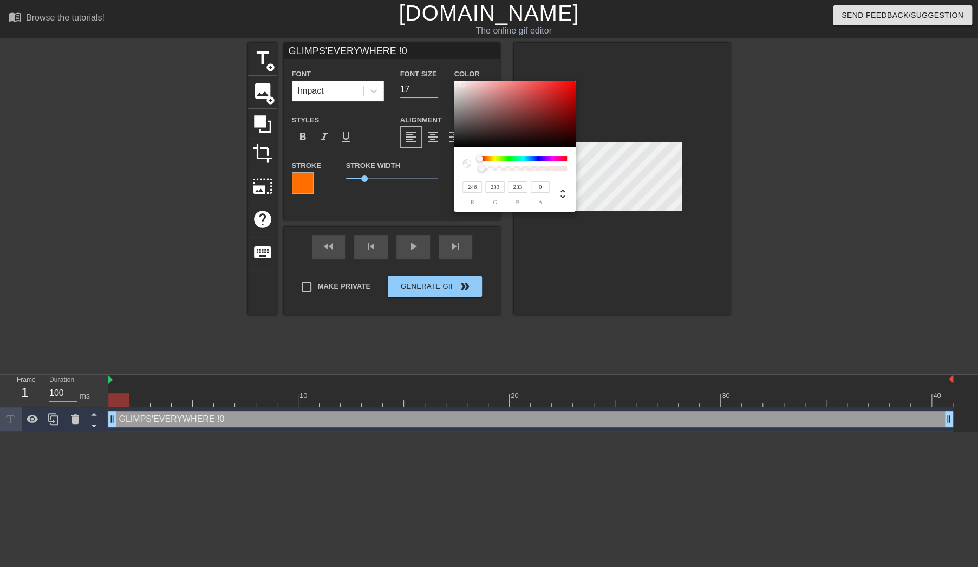
type input "250"
type input "176"
type input "255"
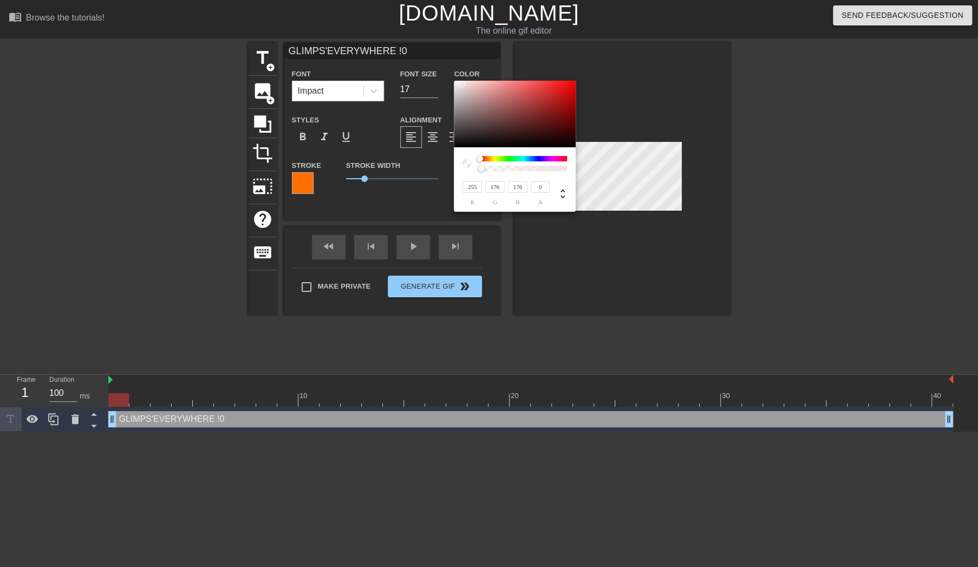
type input "255"
type input "242"
type input "237"
type input "234"
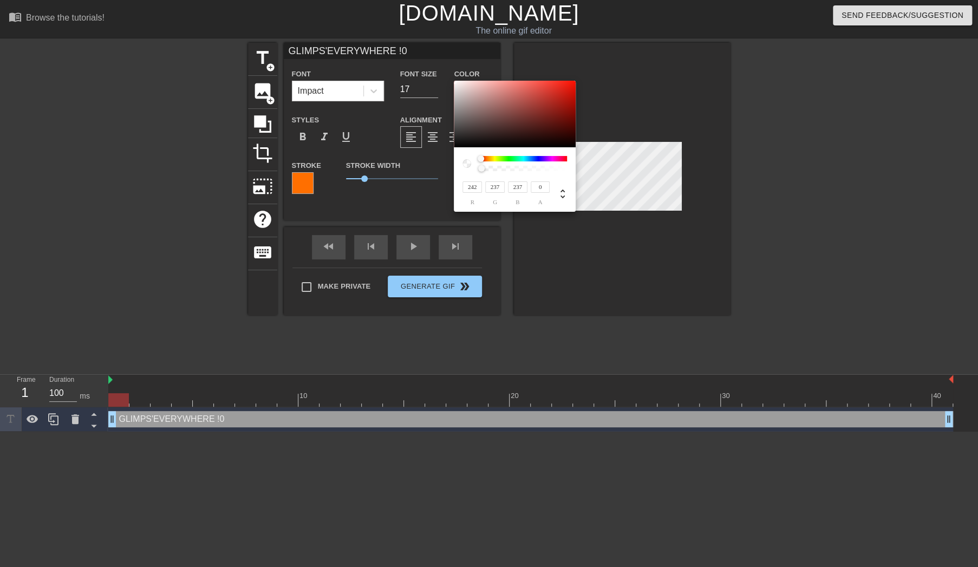
type input "228"
type input "232"
type input "225"
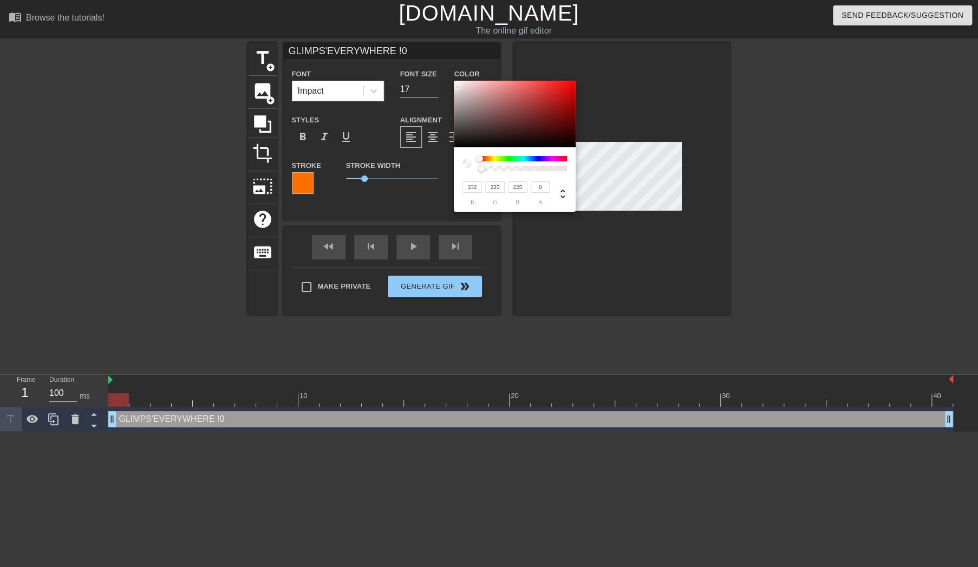
type input "234"
type input "228"
click at [456, 82] on div at bounding box center [456, 82] width 6 height 6
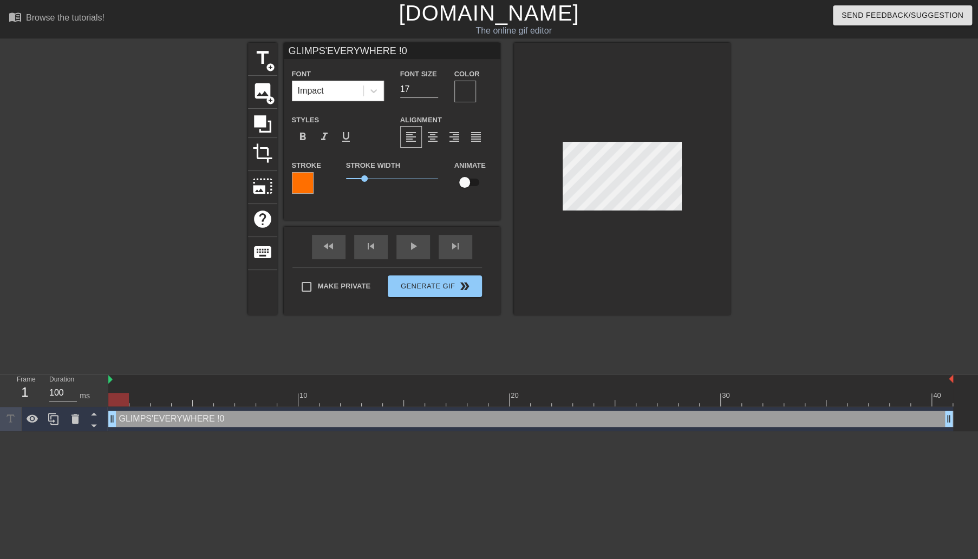
scroll to position [1, 3]
click at [223, 414] on div "GLIMPS'EVERYWHERE !0 drag_handle drag_handle" at bounding box center [530, 419] width 845 height 16
click at [212, 420] on div "GLIMPS'EVERYWHERE !0 drag_handle drag_handle" at bounding box center [530, 419] width 845 height 16
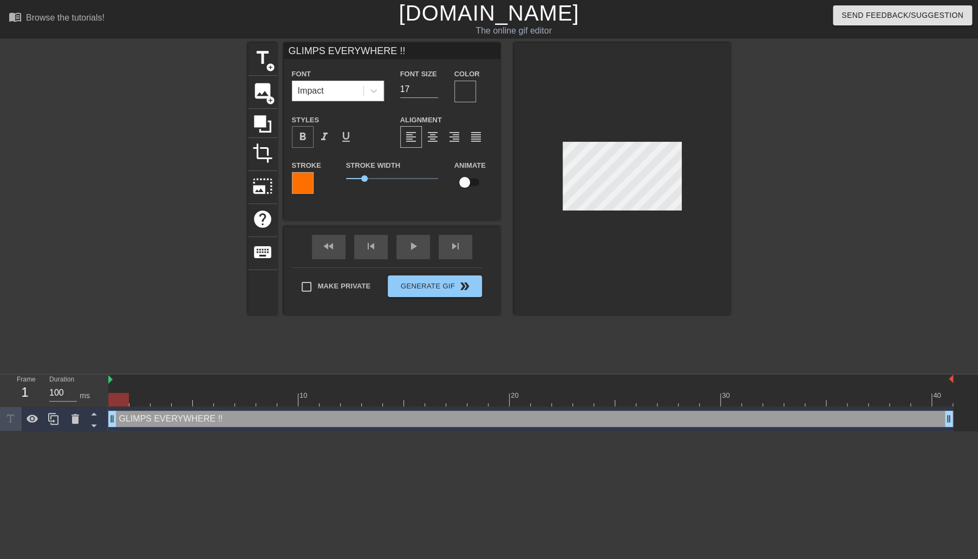
click at [305, 138] on span "format_bold" at bounding box center [302, 136] width 13 height 13
drag, startPoint x: 364, startPoint y: 179, endPoint x: 370, endPoint y: 178, distance: 6.1
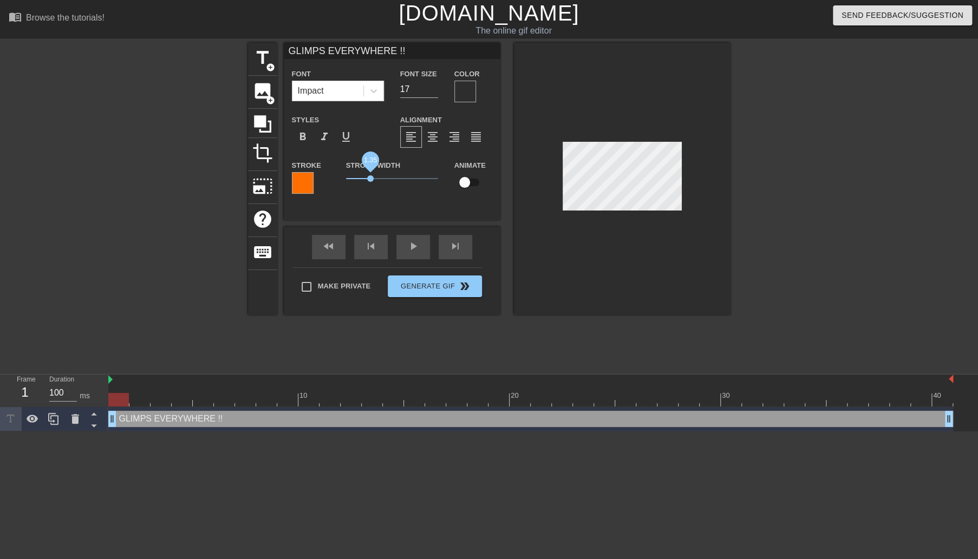
click at [370, 178] on span "1.35" at bounding box center [370, 178] width 6 height 6
click at [442, 285] on div "Make Private Generate Gif double_arrow" at bounding box center [386, 288] width 189 height 43
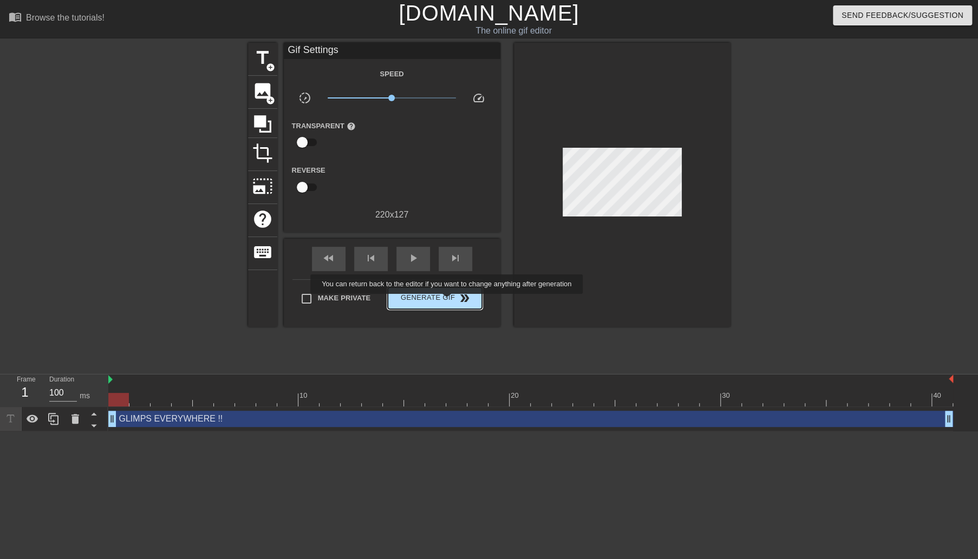
click at [447, 302] on span "Generate Gif double_arrow" at bounding box center [434, 298] width 85 height 13
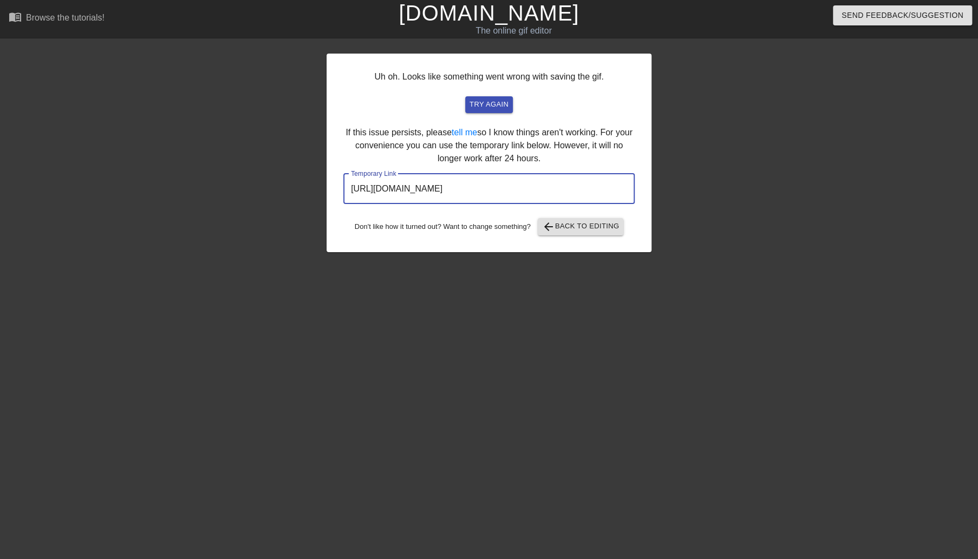
click at [574, 186] on input "[URL][DOMAIN_NAME]" at bounding box center [488, 189] width 291 height 30
drag, startPoint x: 574, startPoint y: 186, endPoint x: 418, endPoint y: 182, distance: 156.5
click at [418, 182] on input "[URL][DOMAIN_NAME]" at bounding box center [488, 189] width 291 height 30
